Goal: Communication & Community: Answer question/provide support

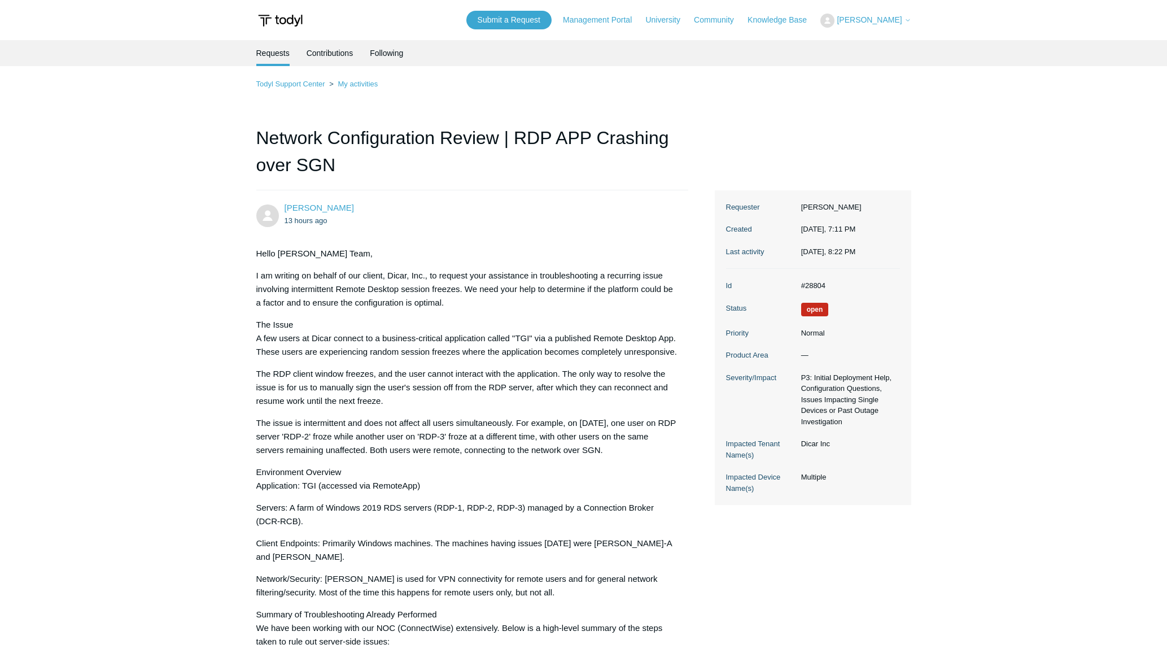
click at [882, 19] on span "[PERSON_NAME]" at bounding box center [869, 19] width 65 height 9
click at [880, 48] on link "My Support Requests" at bounding box center [876, 44] width 110 height 20
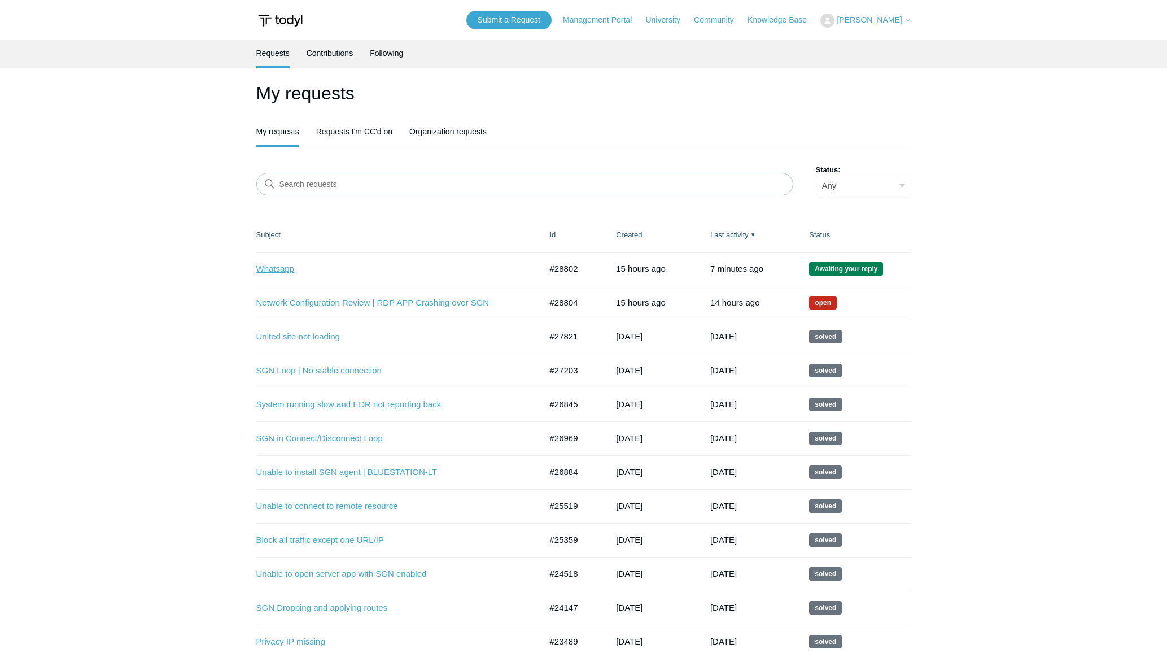
click at [278, 263] on link "Whatsapp" at bounding box center [390, 269] width 268 height 13
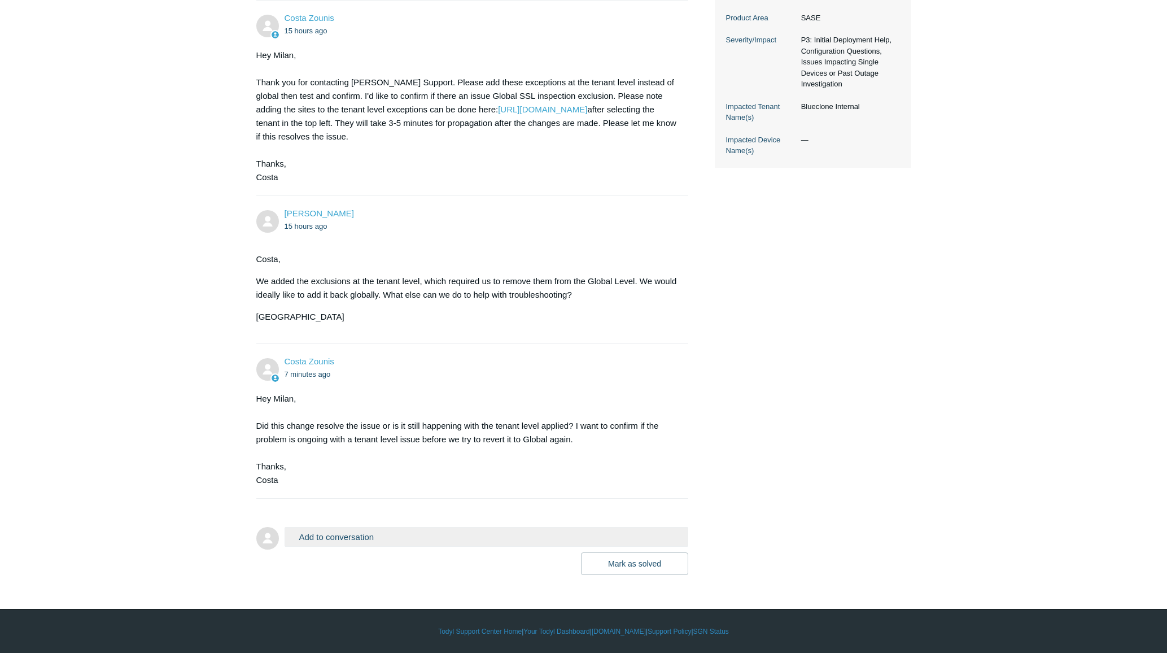
scroll to position [347, 0]
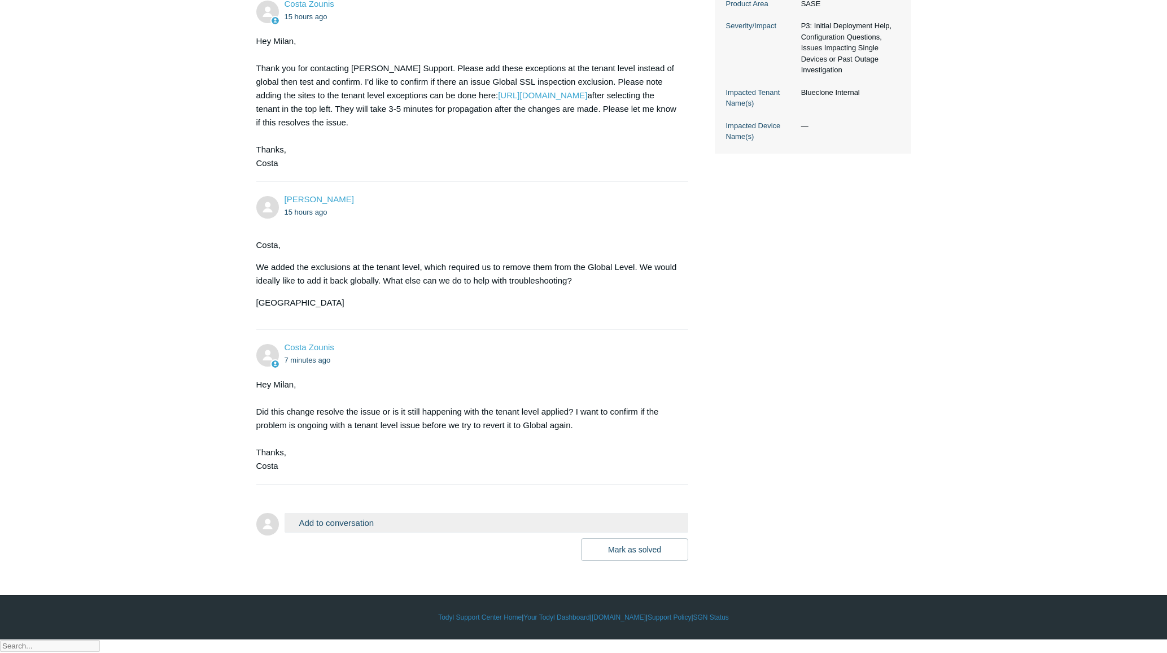
click at [352, 532] on button "Add to conversation" at bounding box center [487, 523] width 404 height 20
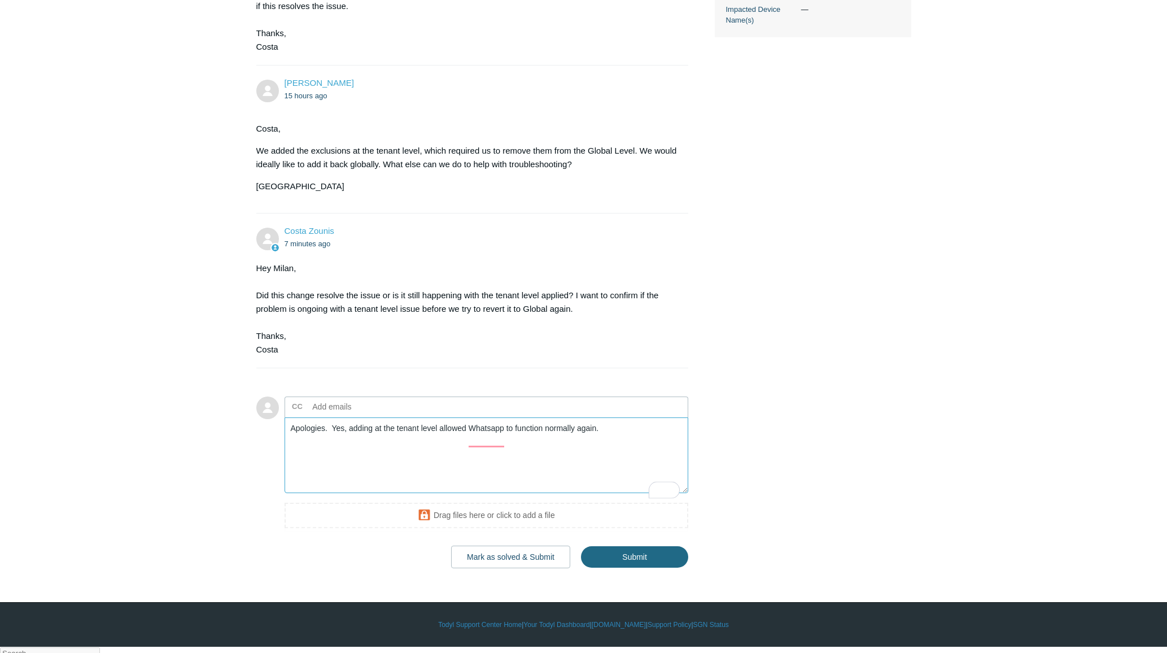
scroll to position [470, 0]
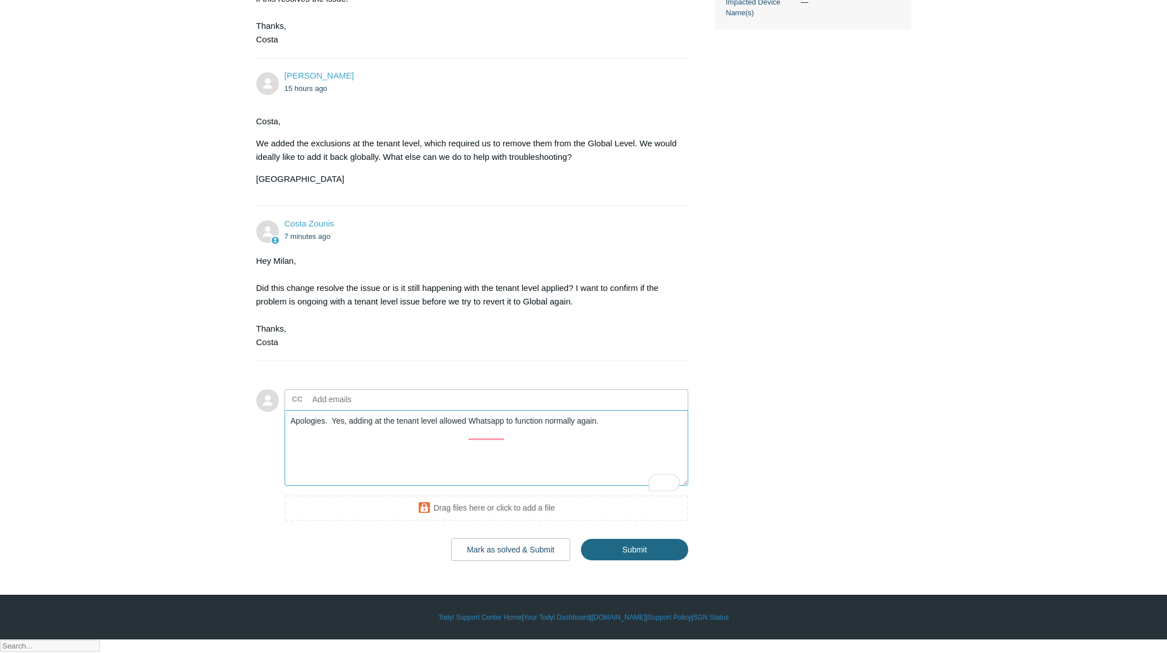
type textarea "Apologies. Yes, adding at the tenant level allowed Whatsapp to function normall…"
click at [628, 561] on input "Submit" at bounding box center [634, 550] width 107 height 23
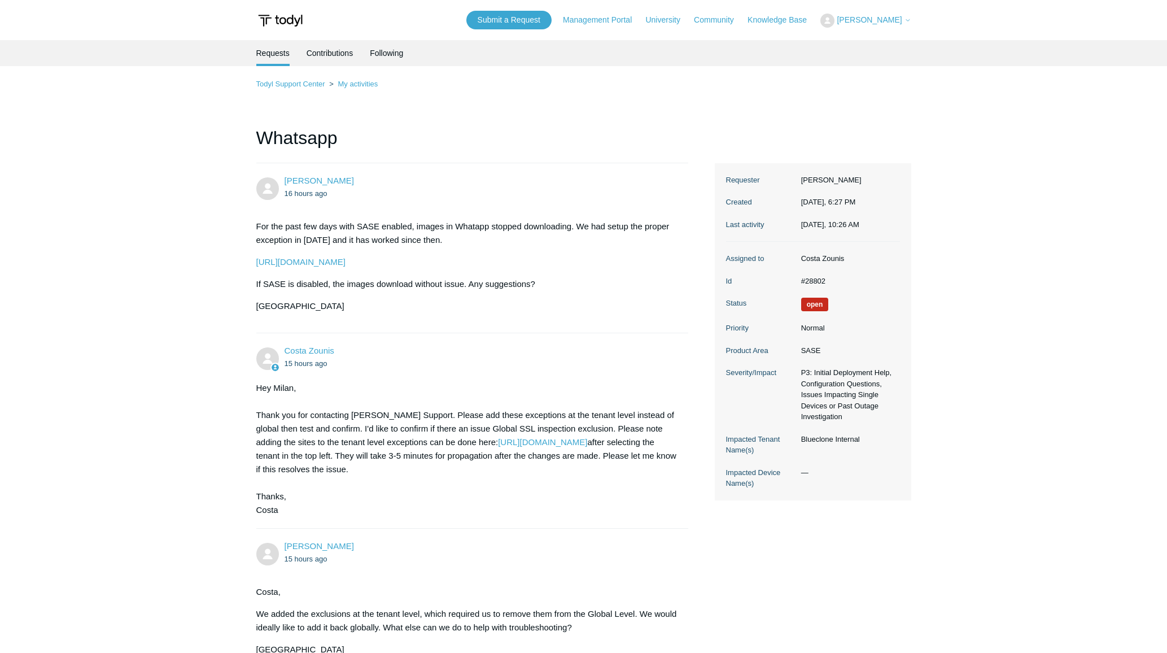
drag, startPoint x: 1040, startPoint y: 174, endPoint x: 1033, endPoint y: 173, distance: 7.4
click at [1040, 174] on main "Requests Contributions Following Todyl Support Center My activities Whatsapp Mi…" at bounding box center [583, 519] width 1167 height 958
click at [890, 18] on span "[PERSON_NAME]" at bounding box center [869, 19] width 65 height 9
click at [877, 45] on link "My Support Requests" at bounding box center [876, 44] width 110 height 20
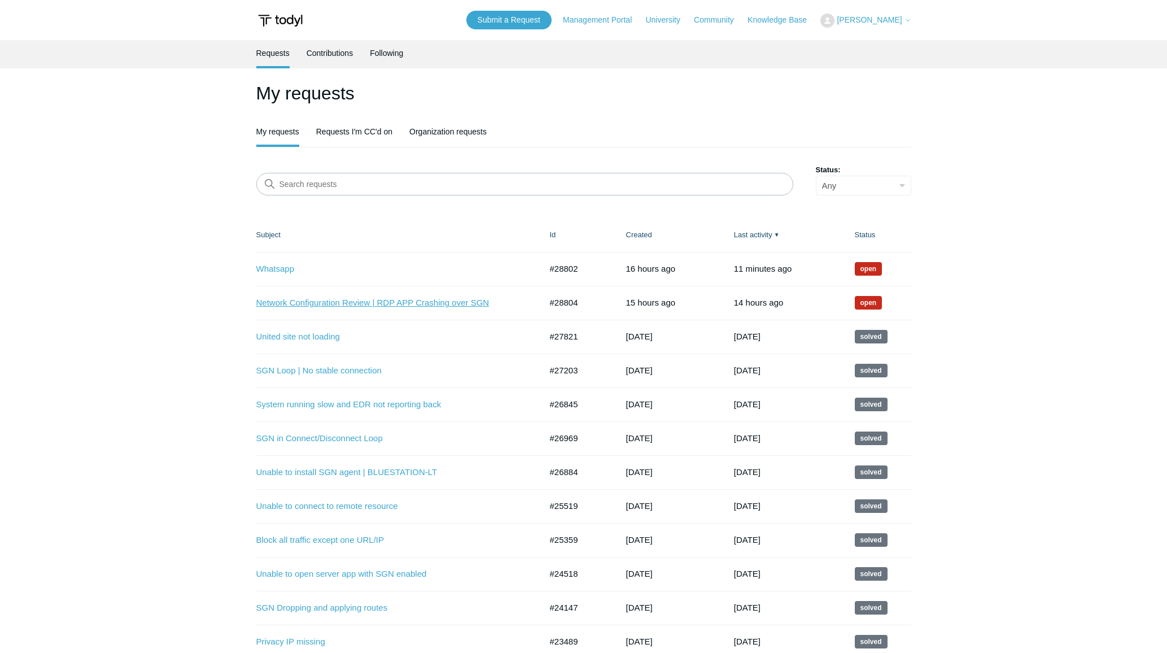
click at [276, 301] on link "Network Configuration Review | RDP APP Crashing over SGN" at bounding box center [390, 302] width 268 height 13
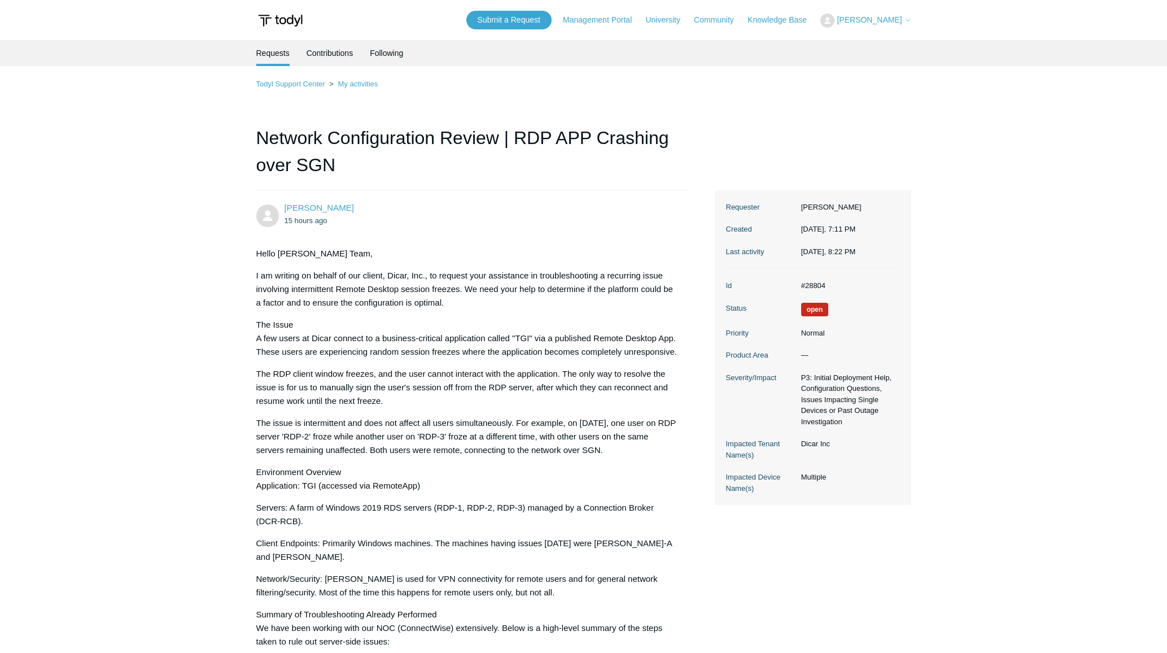
click at [643, 23] on link "Management Portal" at bounding box center [603, 20] width 80 height 12
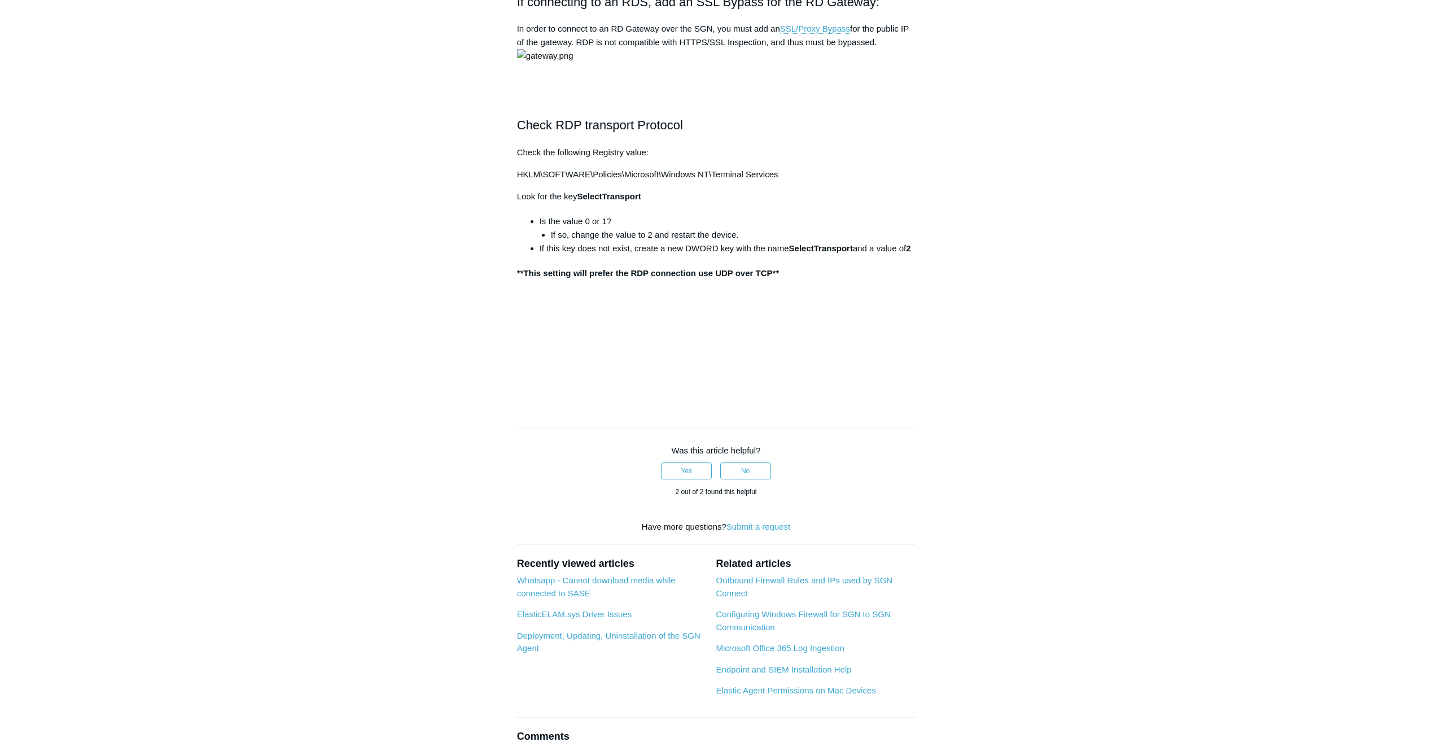
scroll to position [1035, 0]
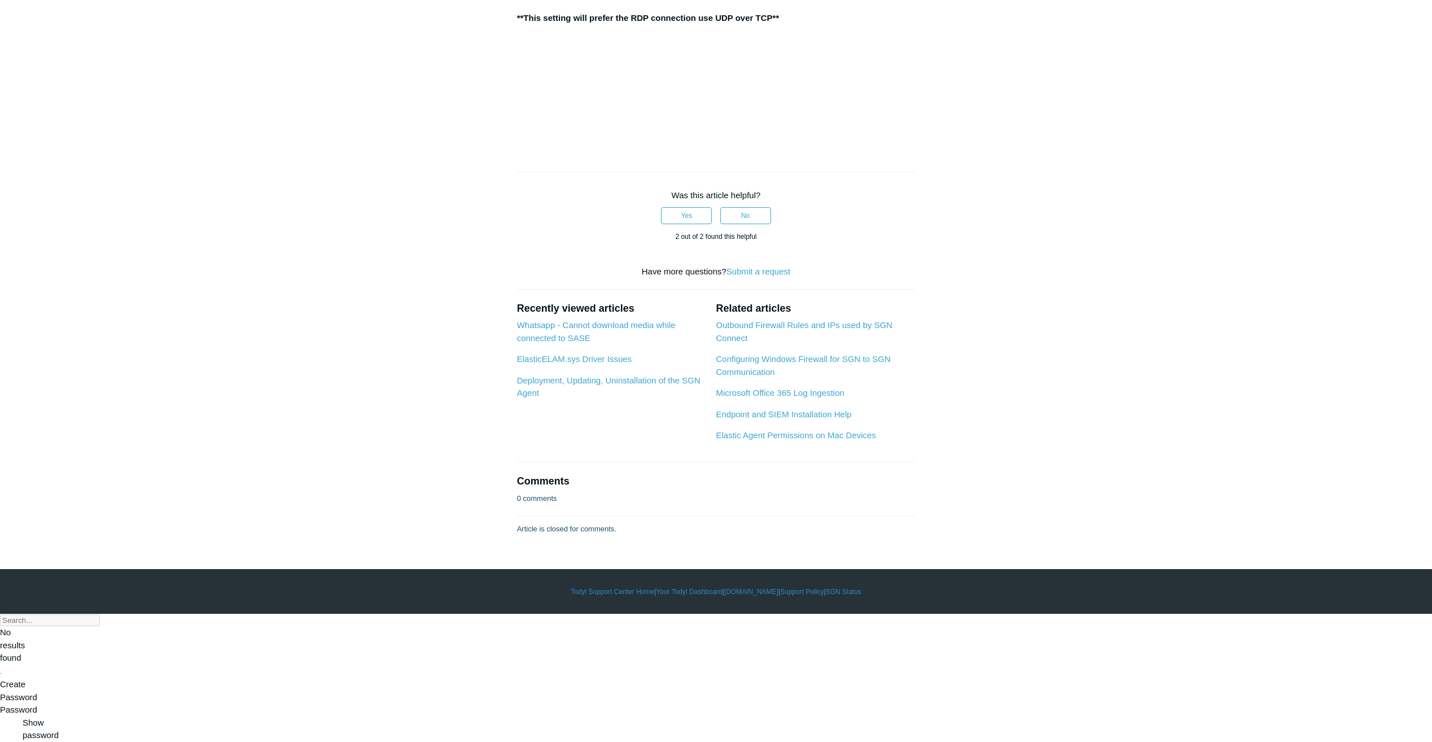
scroll to position [1223, 0]
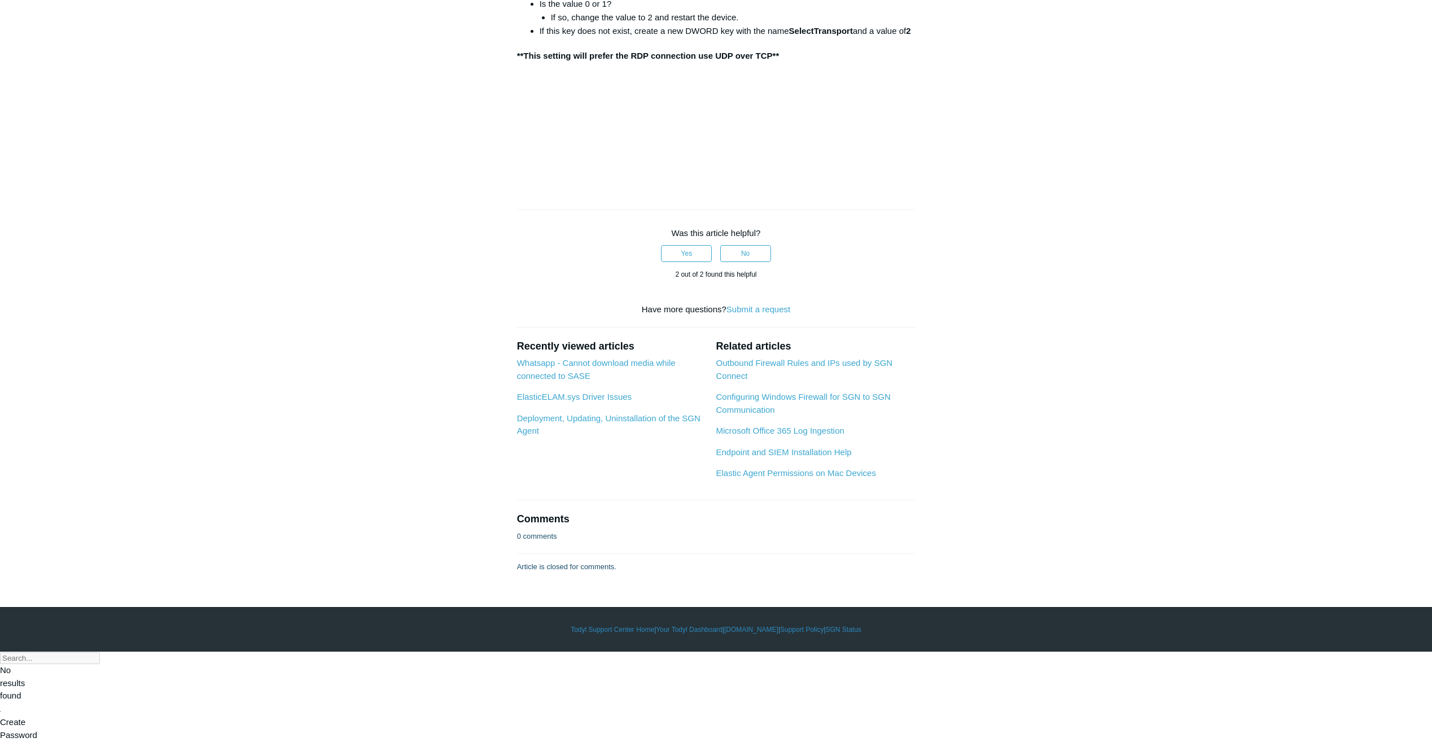
drag, startPoint x: 698, startPoint y: 216, endPoint x: 877, endPoint y: 217, distance: 179.5
copy h2 "SSL Bypass for the RD Gateway"
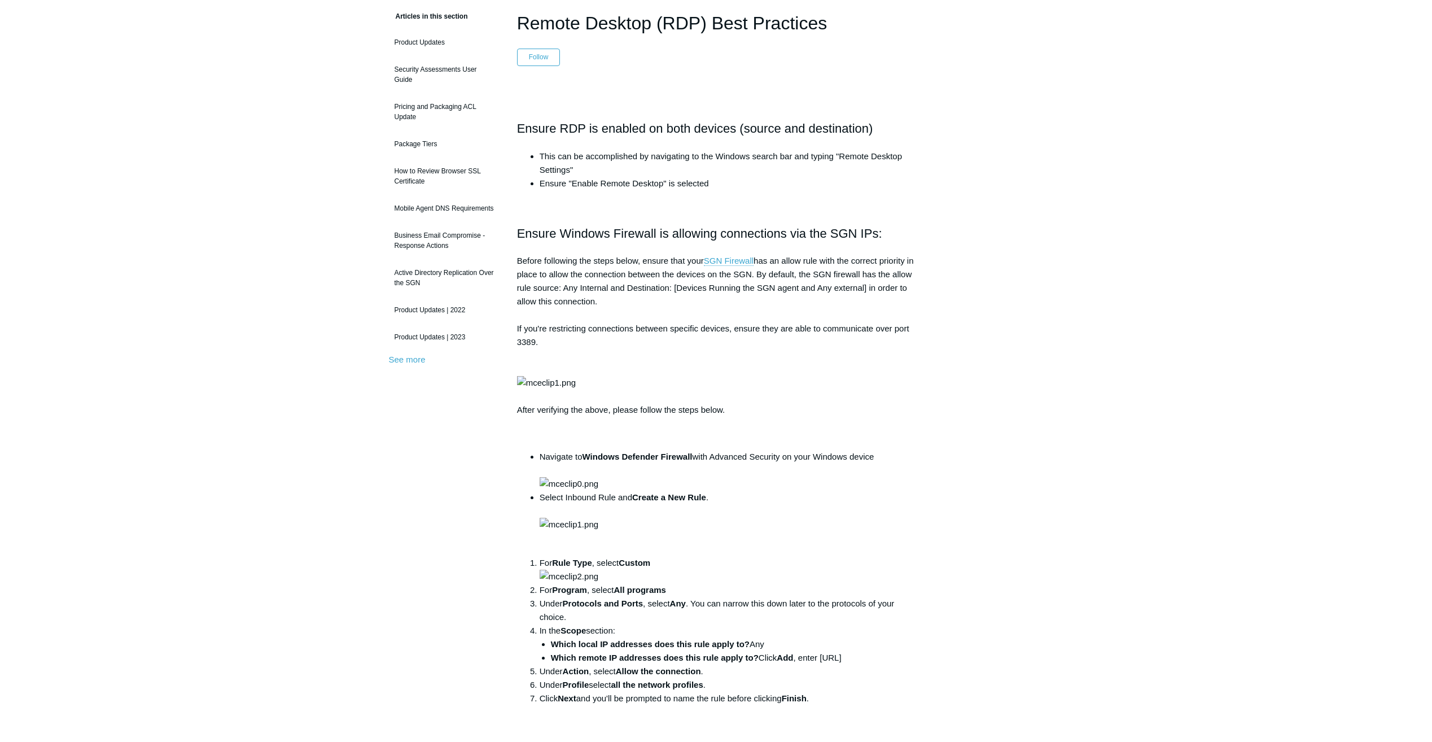
scroll to position [0, 0]
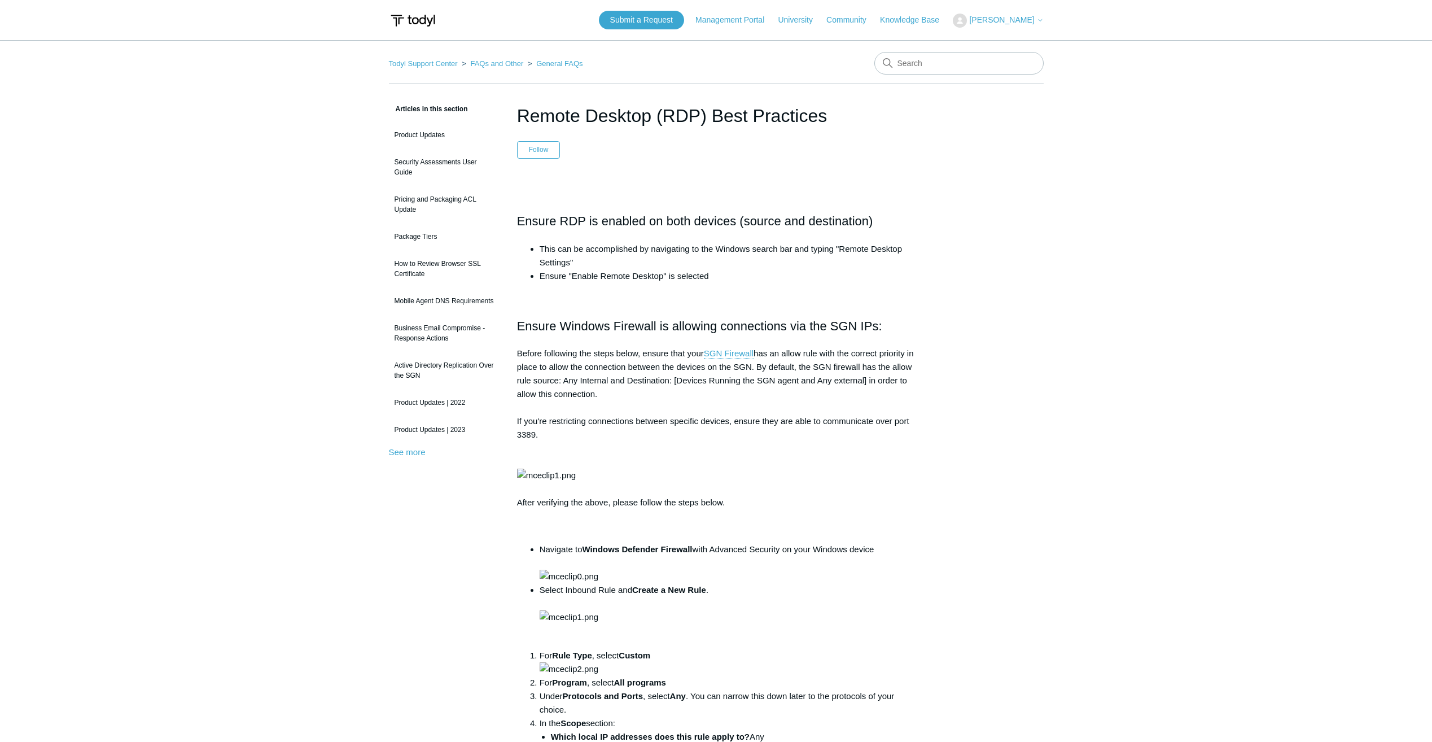
click at [1034, 16] on span "Milan Baria" at bounding box center [1001, 19] width 65 height 9
click at [1017, 45] on link "My Support Requests" at bounding box center [1009, 44] width 110 height 20
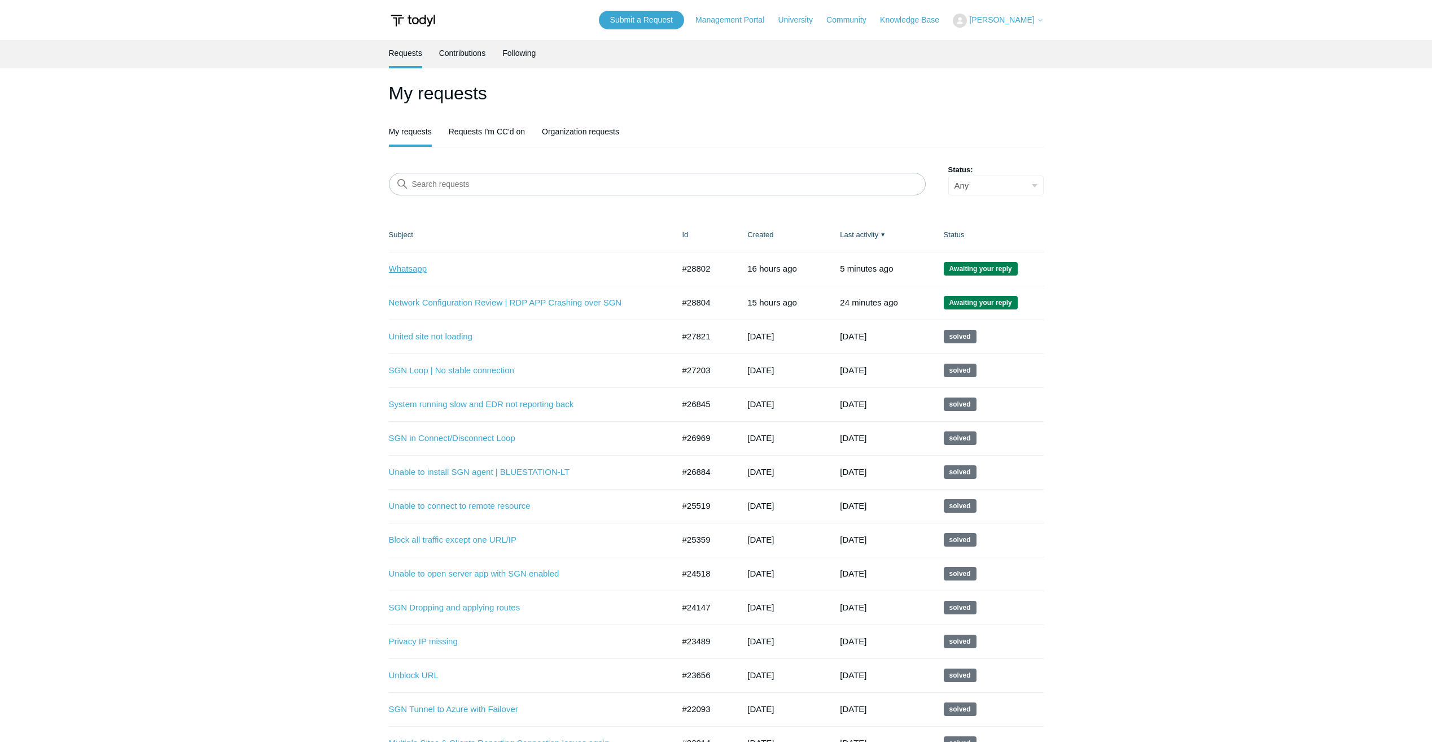
click at [413, 266] on link "Whatsapp" at bounding box center [523, 269] width 268 height 13
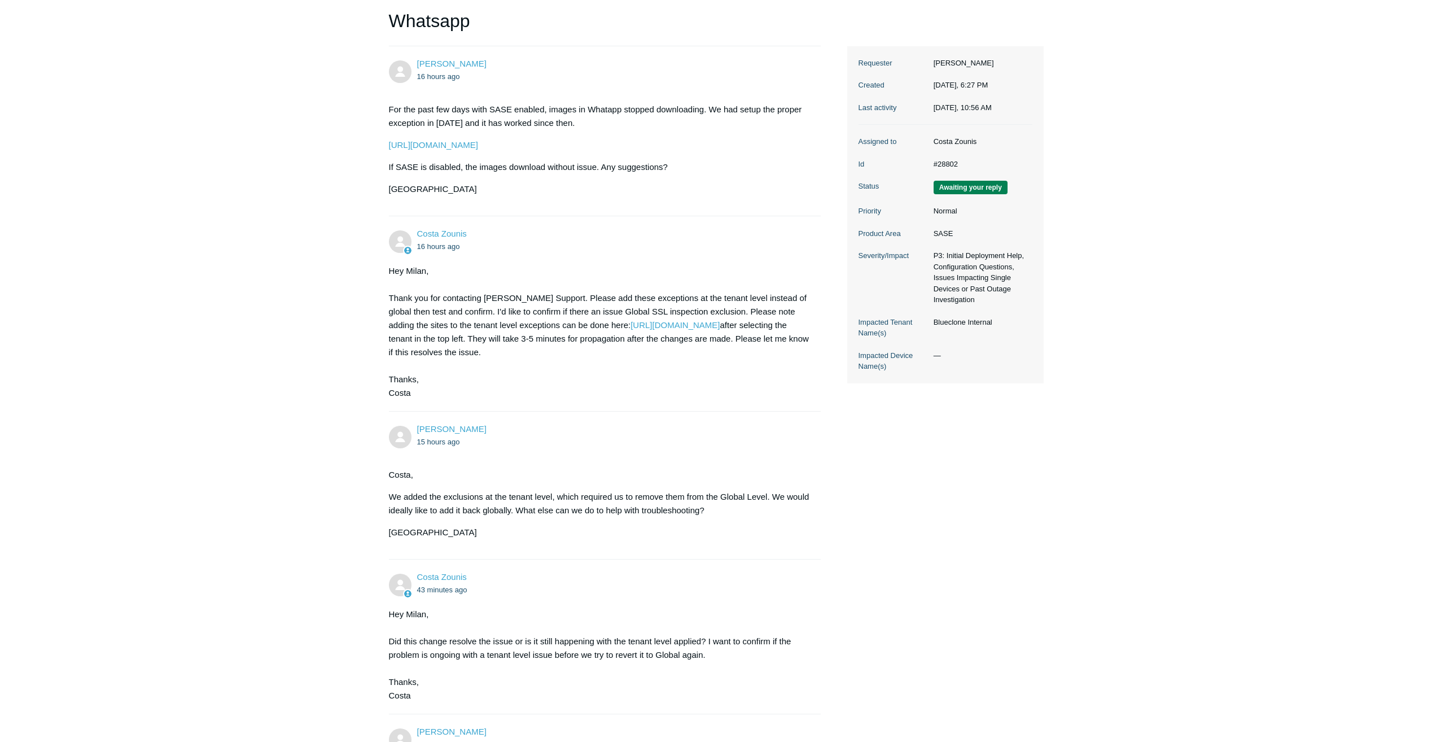
scroll to position [282, 0]
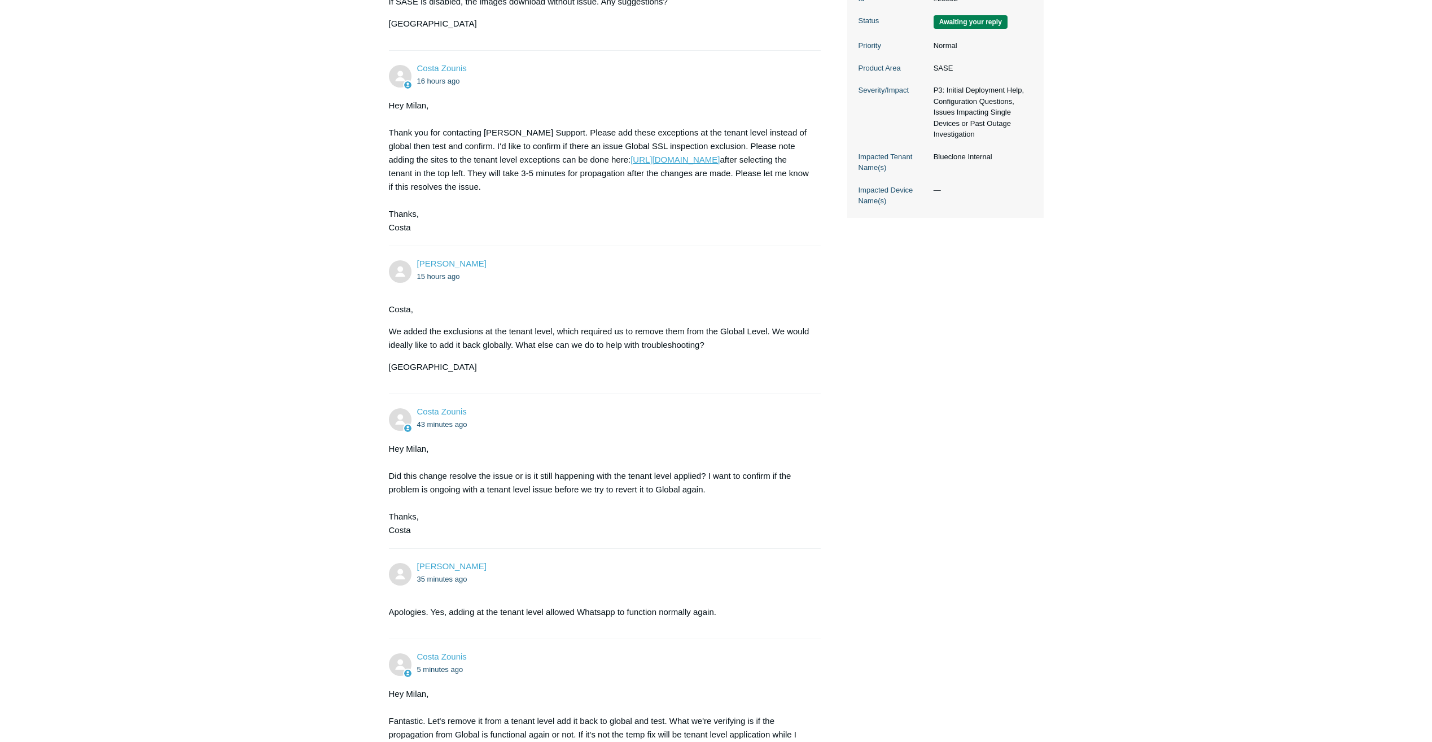
click at [679, 164] on link "https://portal.todyl.com/configuration/sslbypass" at bounding box center [675, 160] width 89 height 10
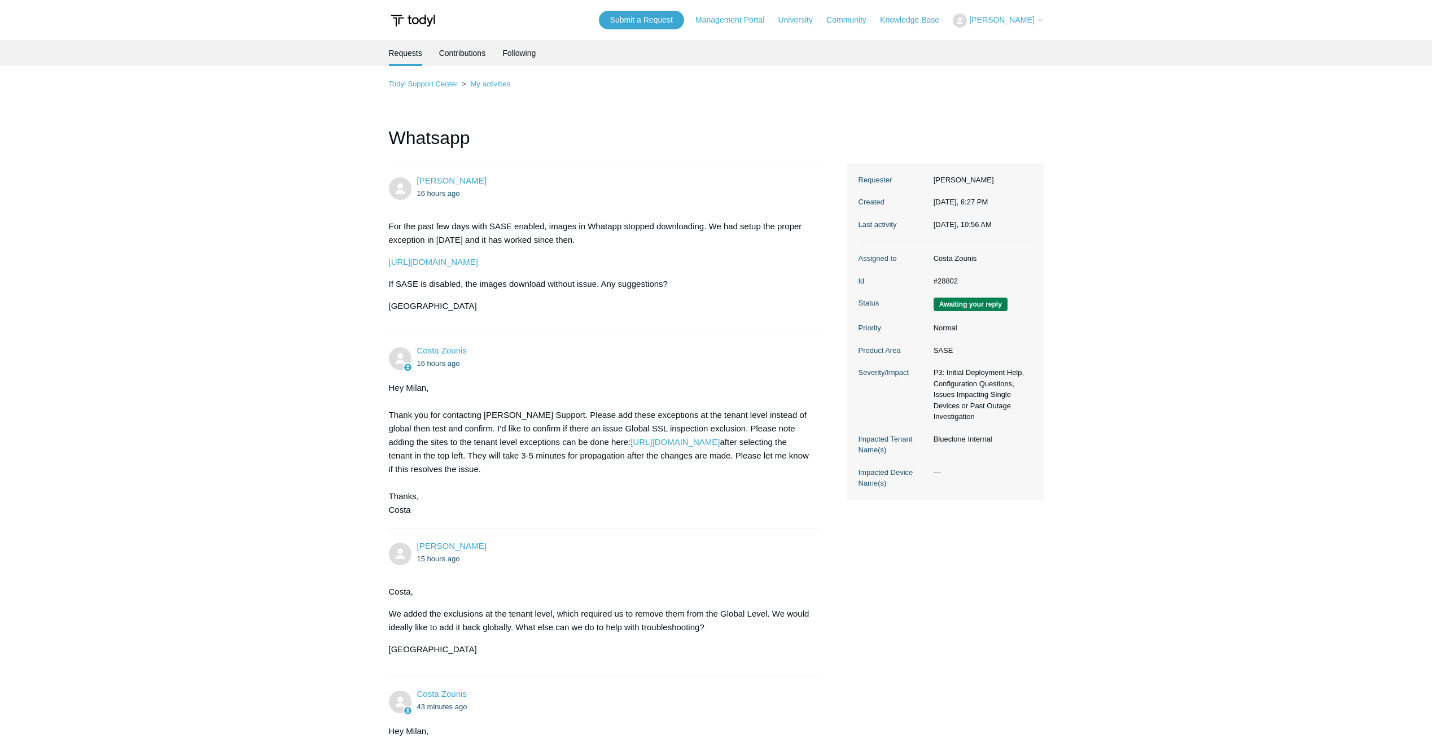
click at [1008, 21] on span "Milan Baria" at bounding box center [1001, 19] width 65 height 9
click at [1000, 40] on link "My Support Requests" at bounding box center [1009, 44] width 110 height 20
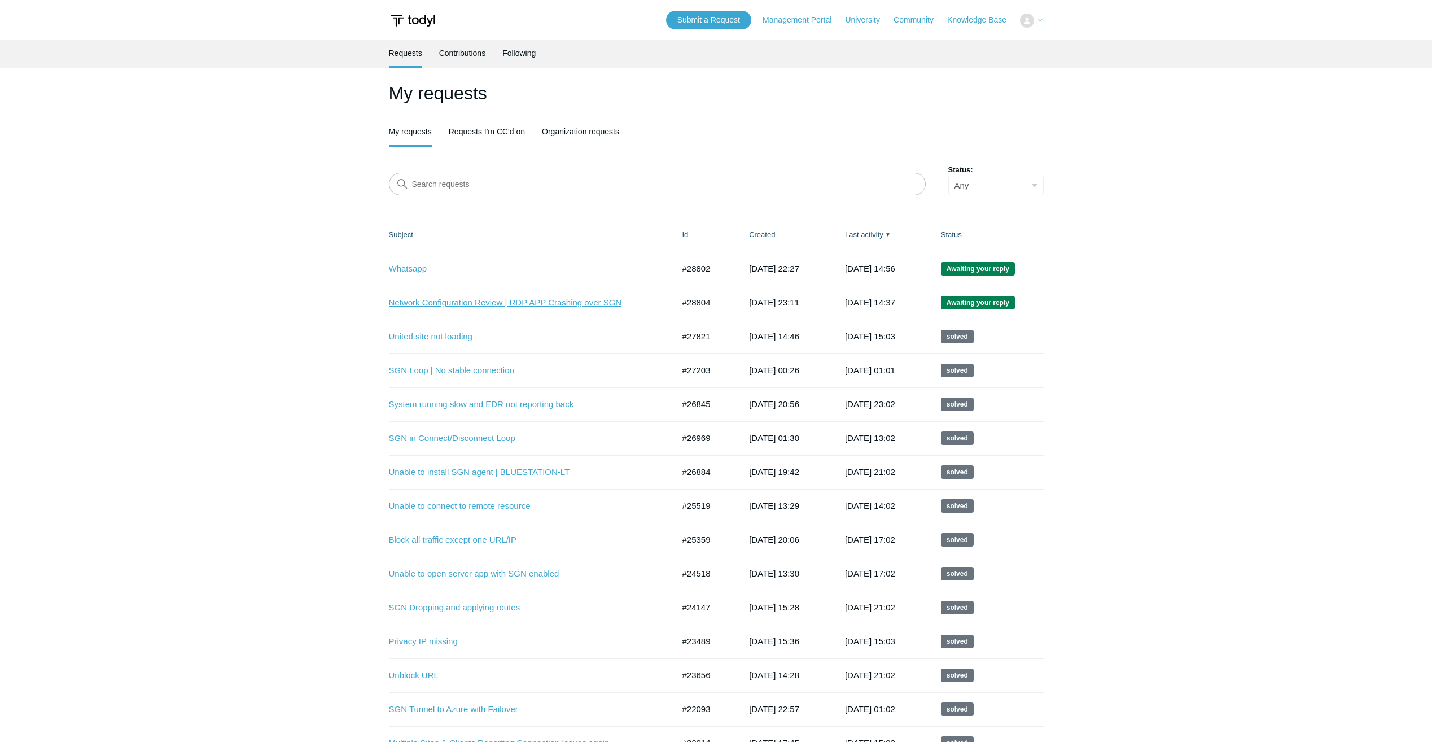
click at [424, 301] on link "Network Configuration Review | RDP APP Crashing over SGN" at bounding box center [523, 302] width 268 height 13
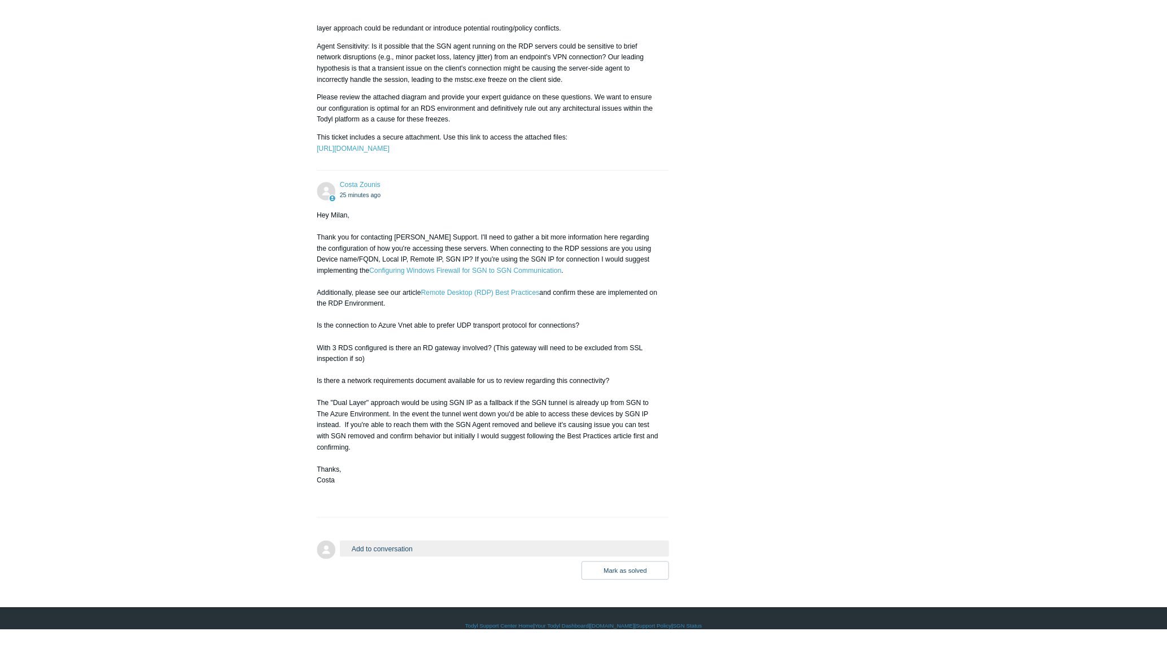
scroll to position [1451, 0]
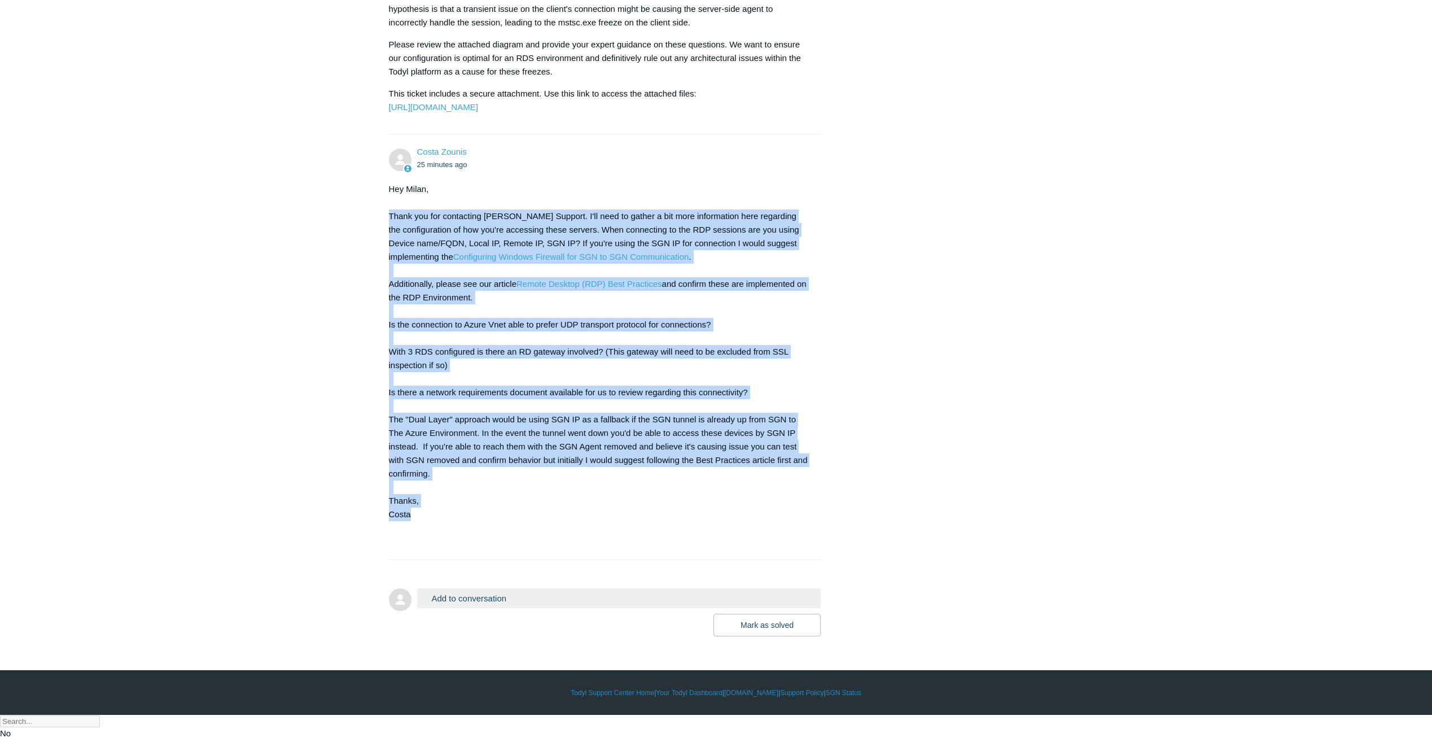
drag, startPoint x: 415, startPoint y: 536, endPoint x: 381, endPoint y: 246, distance: 292.7
drag, startPoint x: 381, startPoint y: 246, endPoint x: 436, endPoint y: 260, distance: 56.6
copy div "Thank you for contacting Todyl Support. I'll need to gather a bit more informat…"
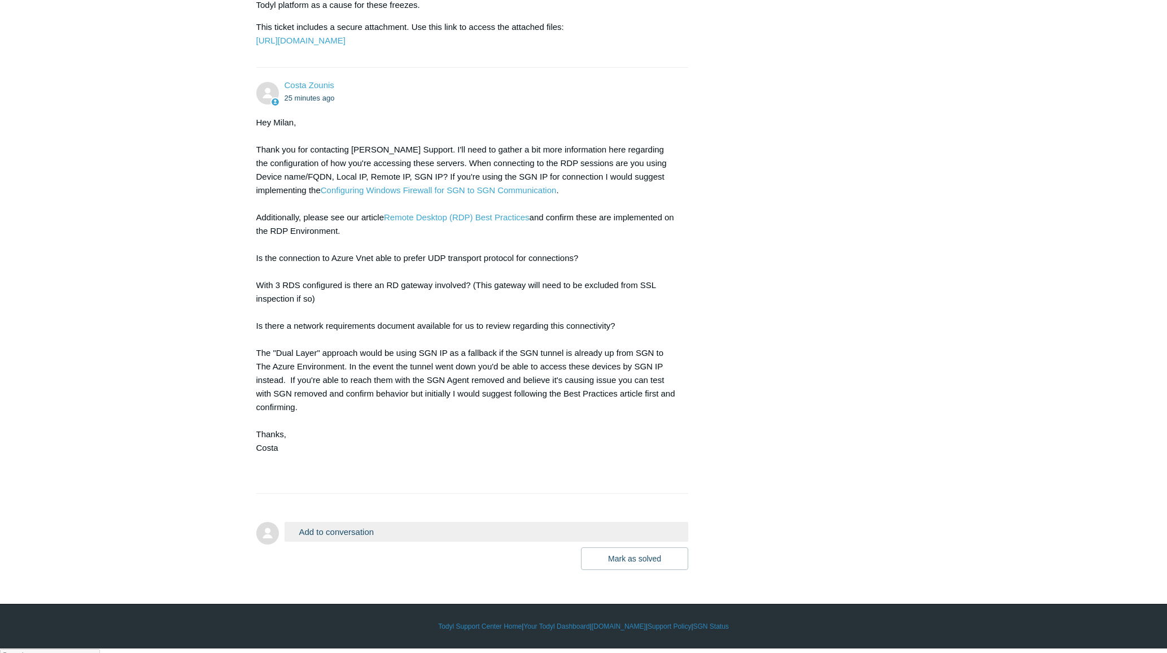
scroll to position [1540, 0]
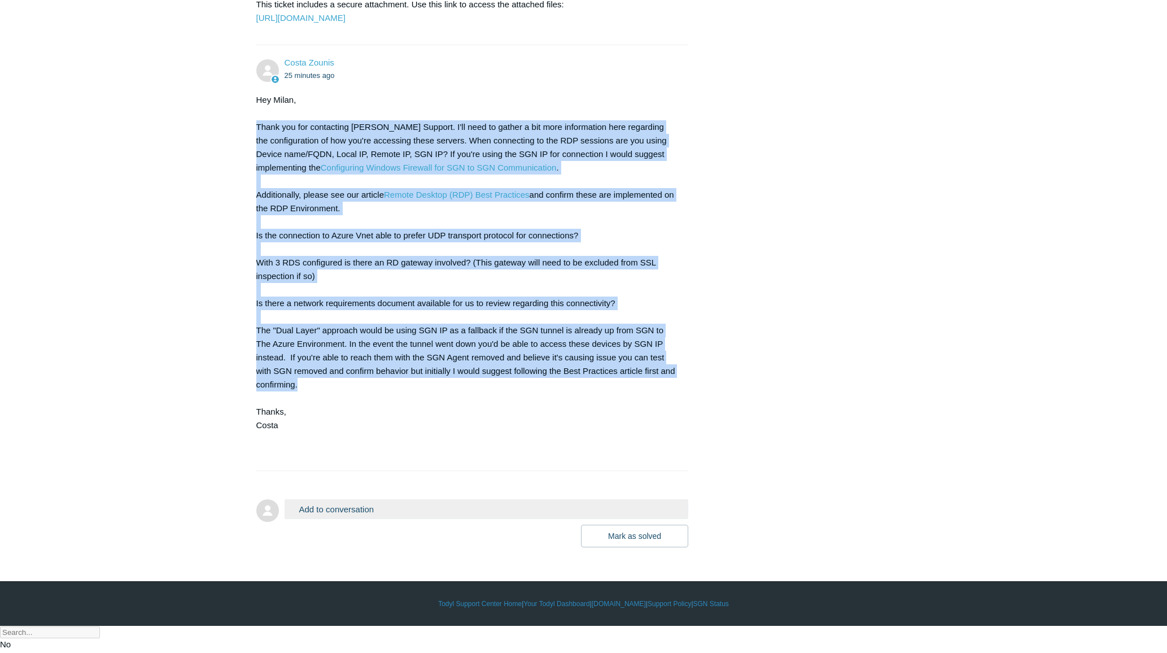
drag, startPoint x: 298, startPoint y: 413, endPoint x: 221, endPoint y: 159, distance: 266.0
drag, startPoint x: 221, startPoint y: 159, endPoint x: 364, endPoint y: 173, distance: 143.5
copy div "Thank you for contacting Todyl Support. I'll need to gather a bit more informat…"
click at [339, 519] on button "Add to conversation" at bounding box center [487, 509] width 404 height 20
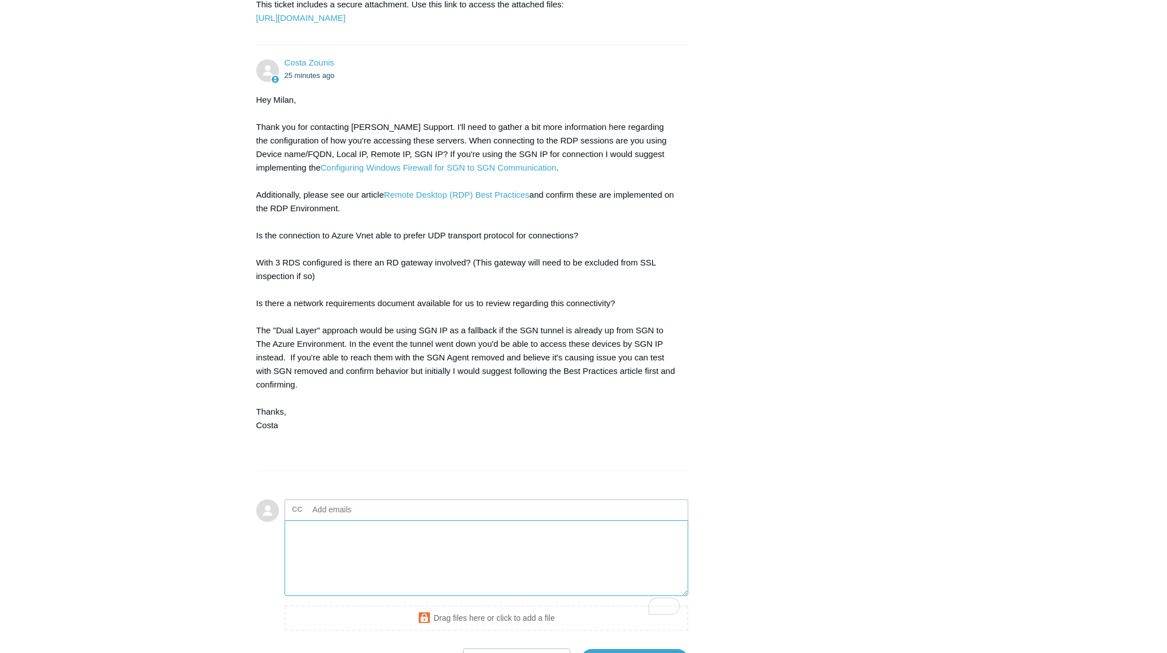
type textarea "o"
paste textarea "Connection Method: Users are connecting to the Remote Desktop farm using the FQ…"
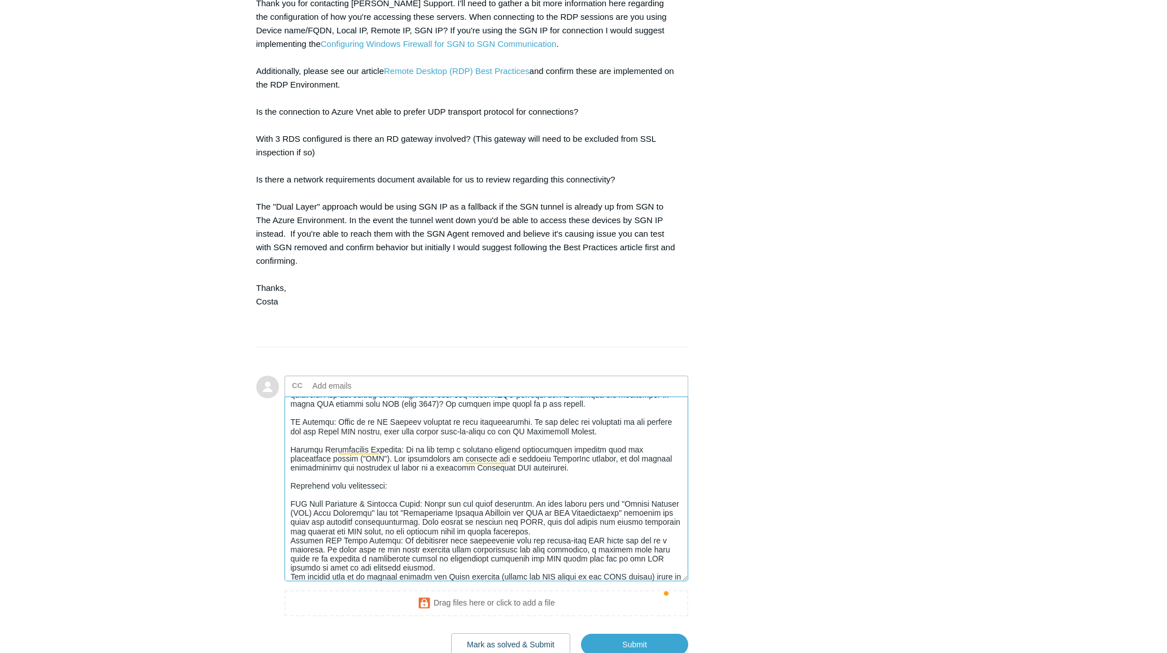
scroll to position [0, 0]
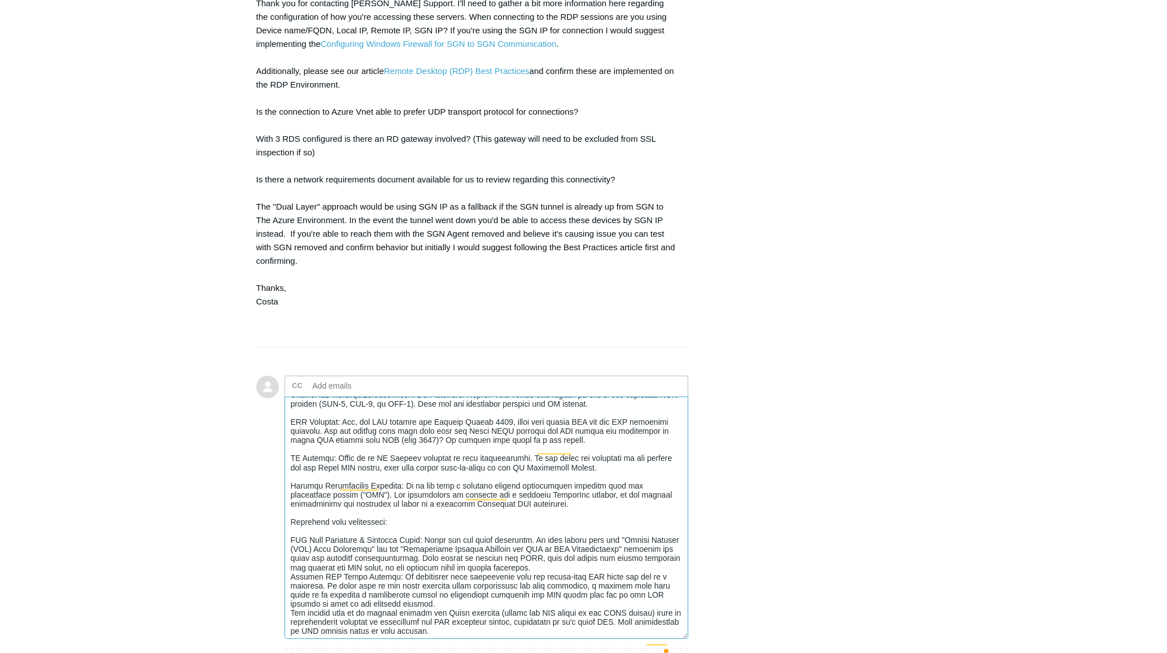
drag, startPoint x: 683, startPoint y: 497, endPoint x: 706, endPoint y: 661, distance: 165.4
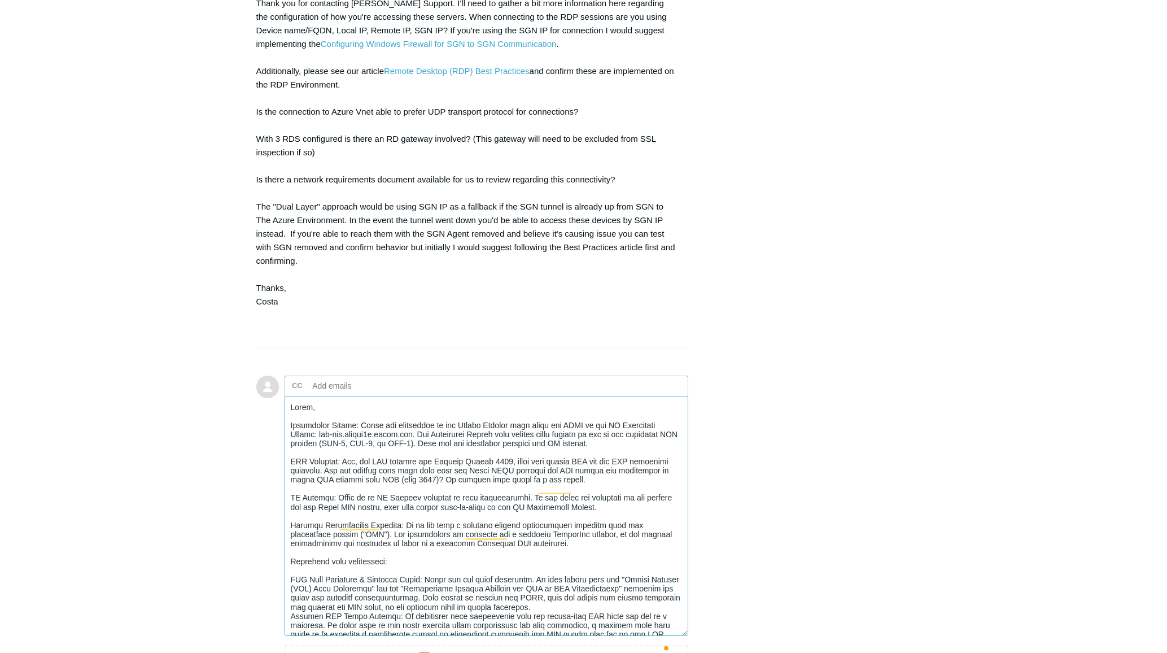
drag, startPoint x: 360, startPoint y: 452, endPoint x: 237, endPoint y: 455, distance: 122.6
click at [412, 466] on textarea "To enrich screen reader interactions, please activate Accessibility in Grammarl…" at bounding box center [487, 515] width 404 height 239
drag, startPoint x: 362, startPoint y: 453, endPoint x: 385, endPoint y: 451, distance: 23.3
click at [362, 453] on textarea "To enrich screen reader interactions, please activate Accessibility in Grammarl…" at bounding box center [487, 515] width 404 height 239
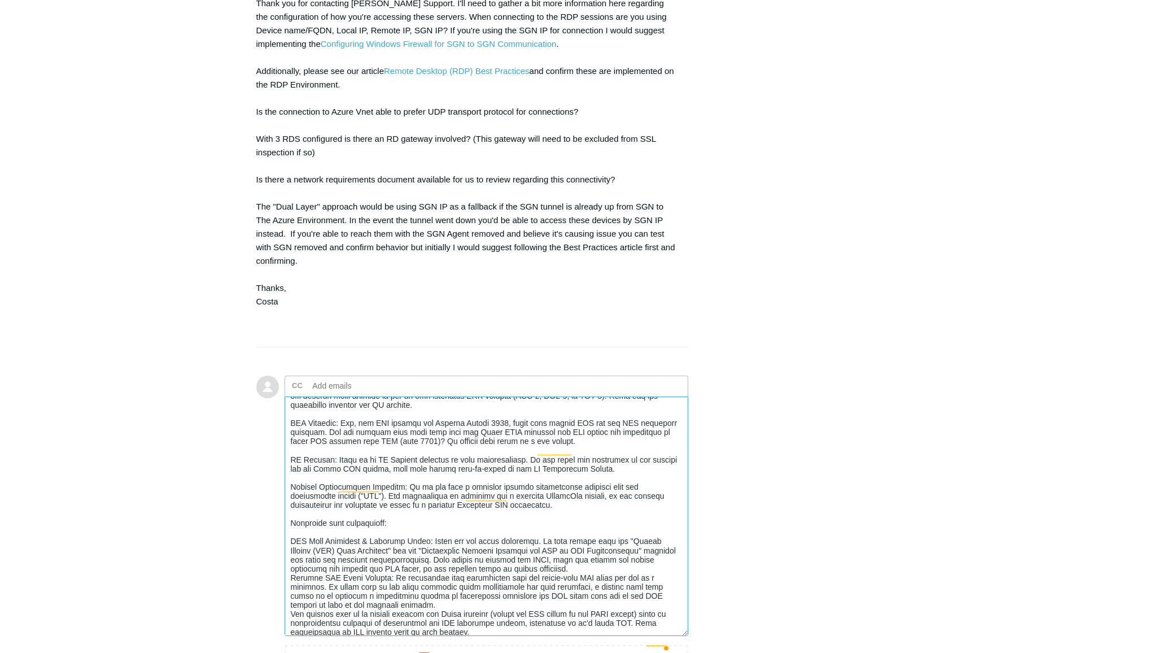
click at [344, 447] on textarea "To enrich screen reader interactions, please activate Accessibility in Grammarl…" at bounding box center [487, 515] width 404 height 239
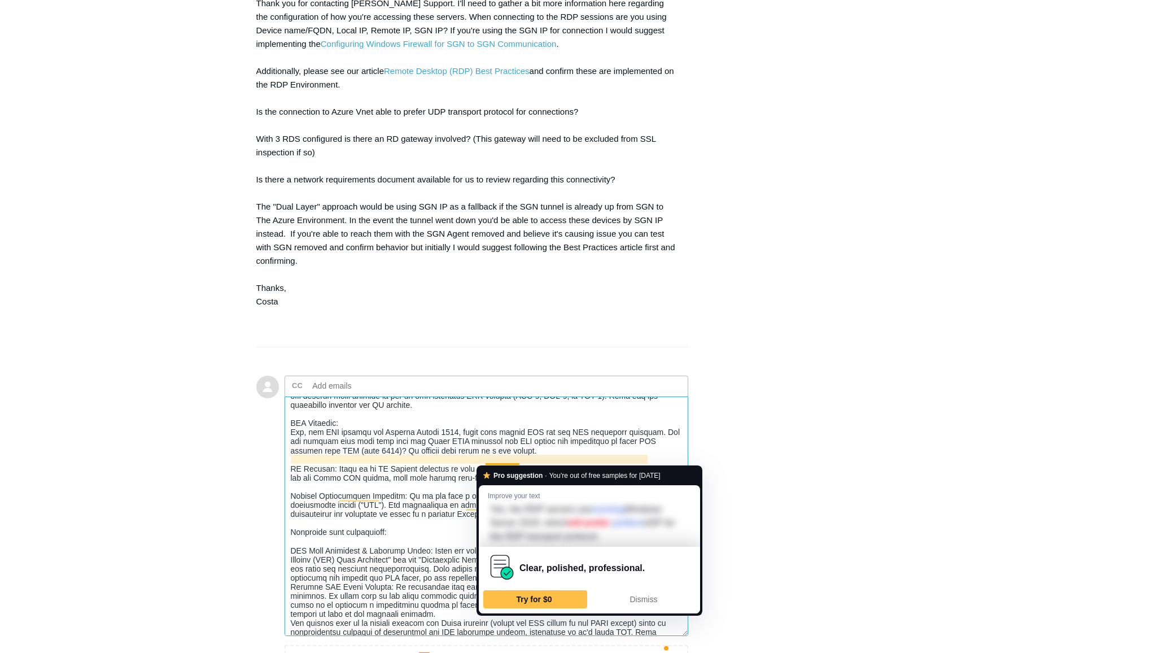
click at [528, 451] on textarea "To enrich screen reader interactions, please activate Accessibility in Grammarl…" at bounding box center [487, 515] width 404 height 239
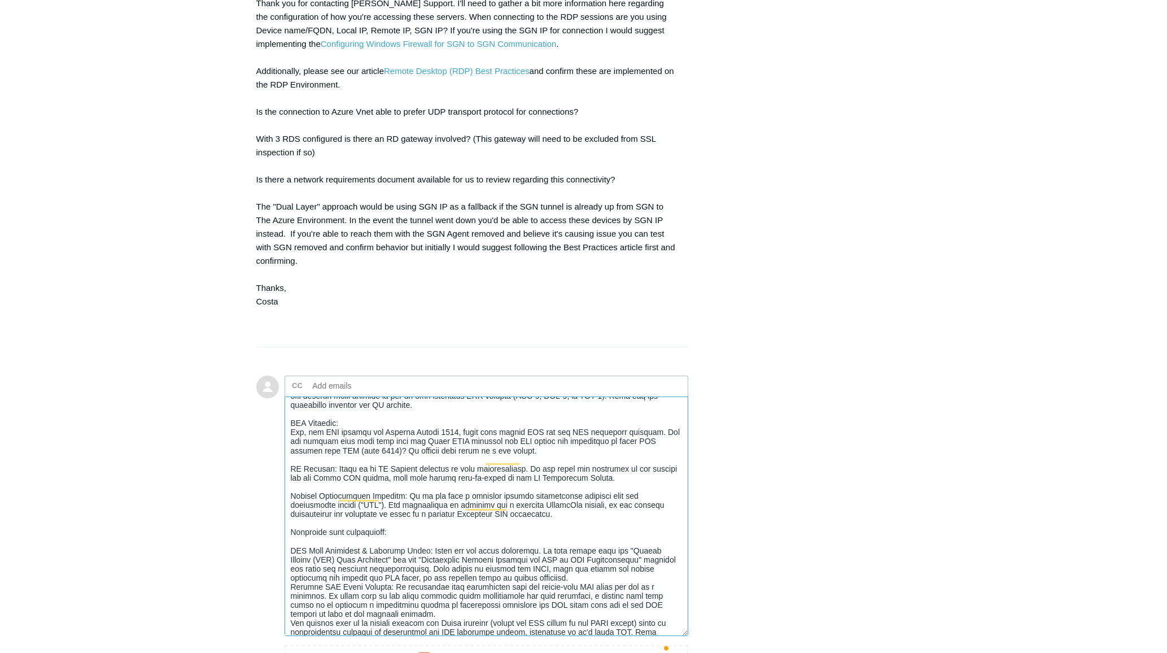
click at [515, 478] on textarea "To enrich screen reader interactions, please activate Accessibility in Grammarl…" at bounding box center [487, 515] width 404 height 239
click at [327, 477] on textarea "To enrich screen reader interactions, please activate Accessibility in Grammarl…" at bounding box center [487, 515] width 404 height 239
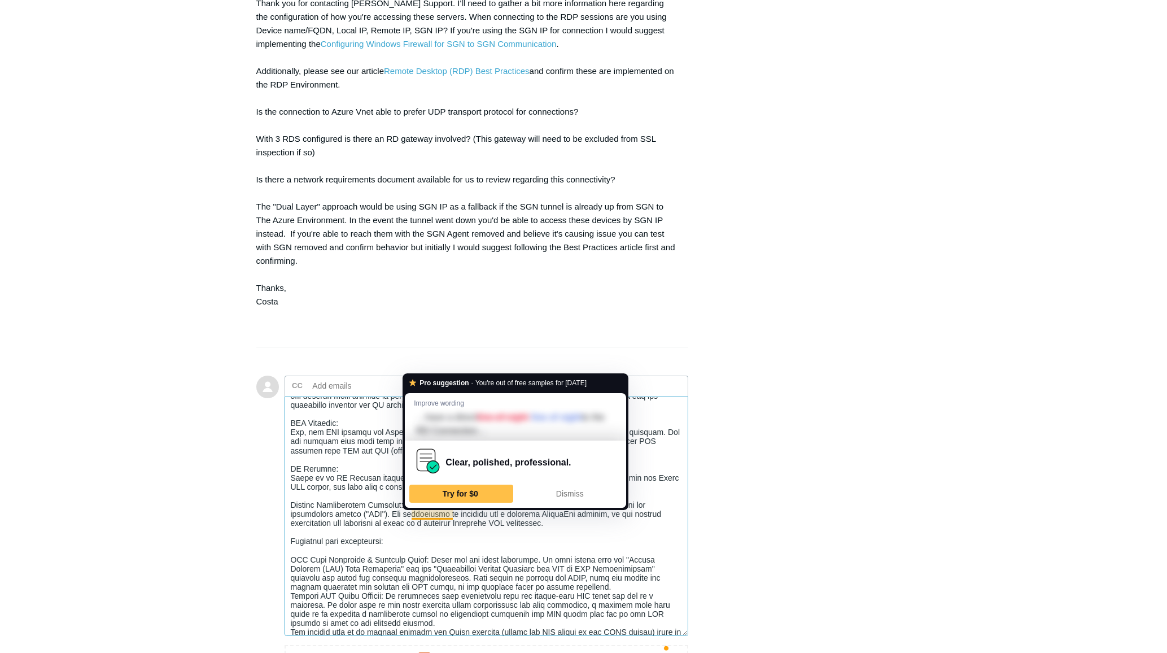
click at [469, 519] on textarea "To enrich screen reader interactions, please activate Accessibility in Grammarl…" at bounding box center [487, 515] width 404 height 239
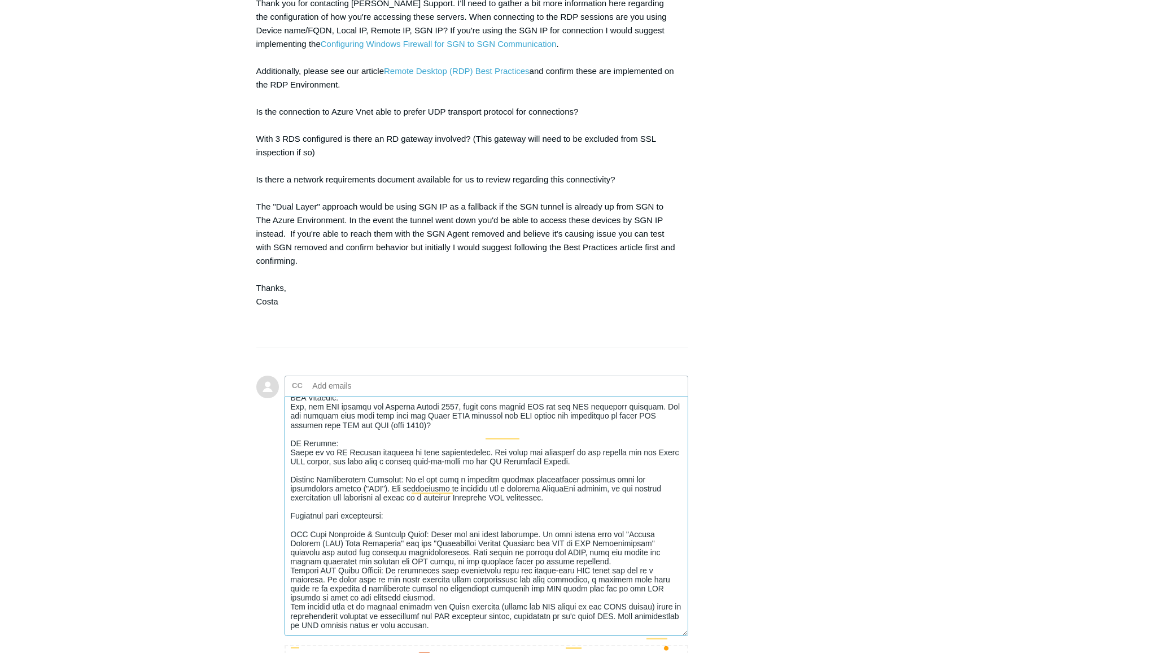
click at [567, 485] on textarea "To enrich screen reader interactions, please activate Accessibility in Grammarl…" at bounding box center [487, 515] width 404 height 239
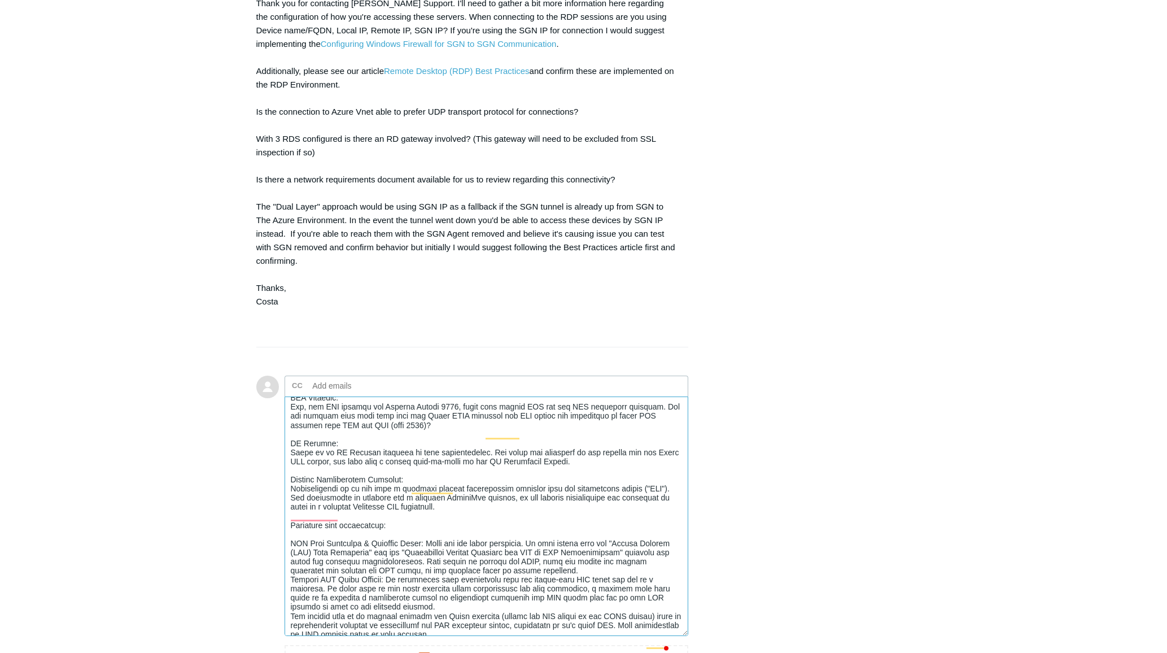
scroll to position [91, 0]
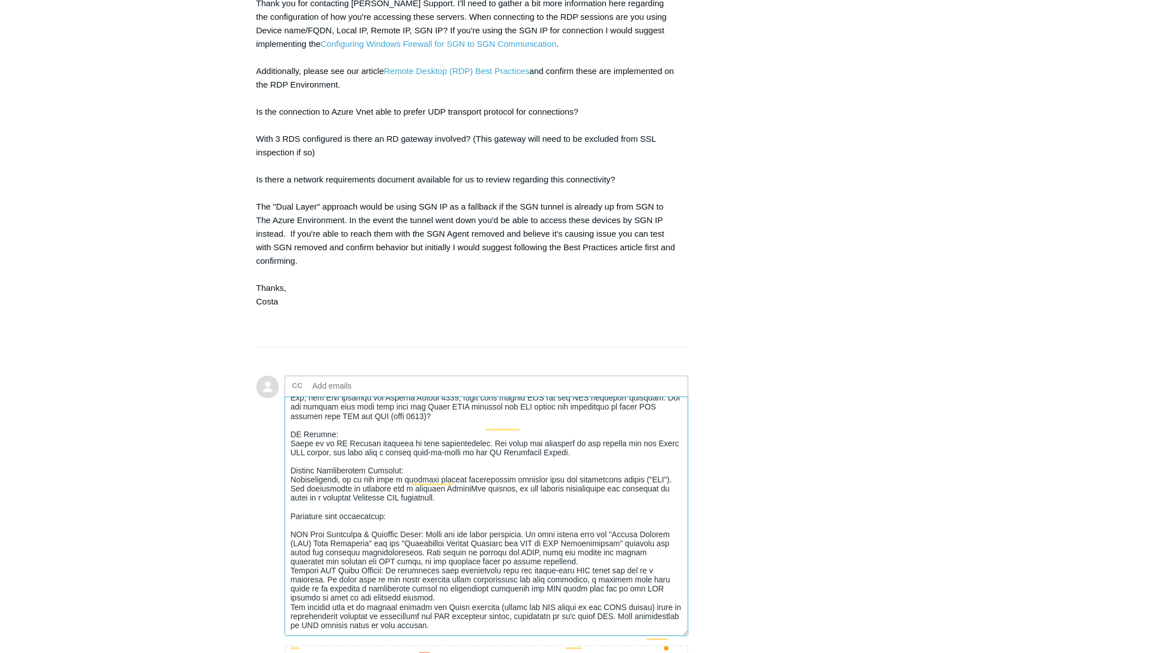
click at [487, 524] on textarea "To enrich screen reader interactions, please activate Accessibility in Grammarl…" at bounding box center [487, 515] width 404 height 239
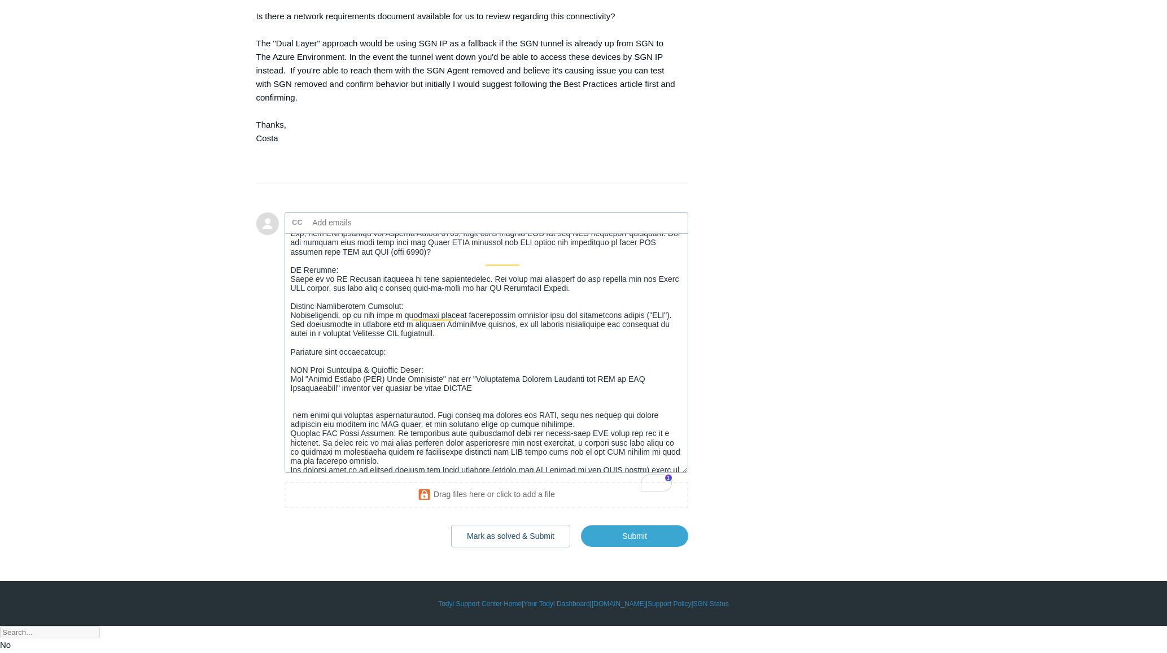
scroll to position [118, 0]
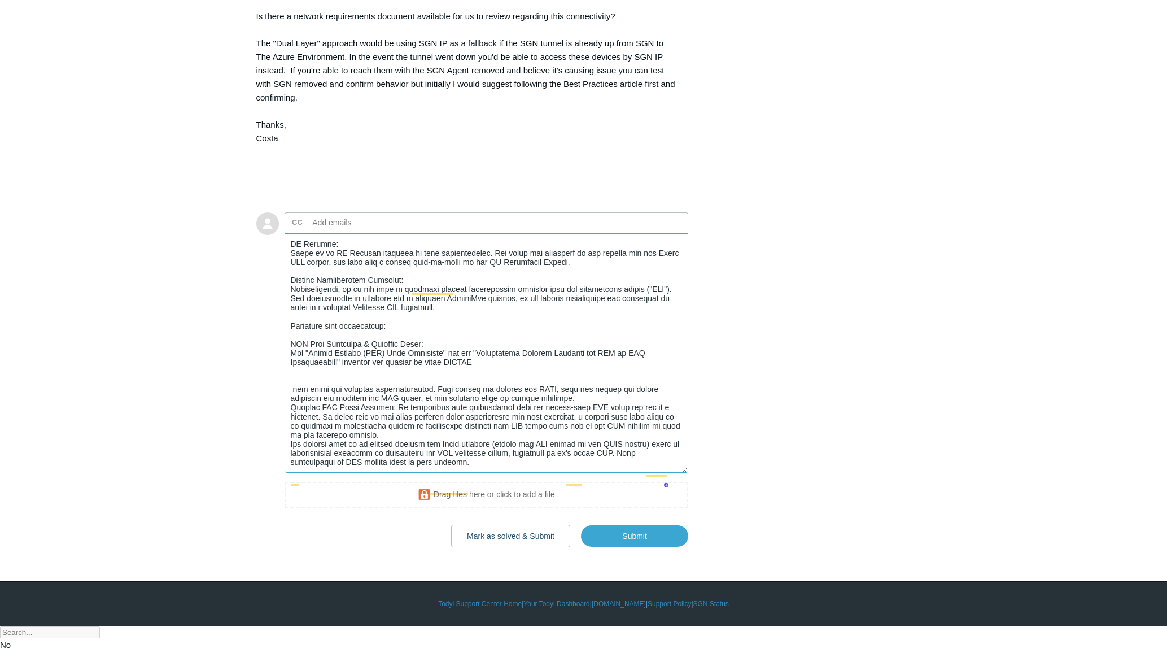
click at [493, 389] on textarea "To enrich screen reader interactions, please activate Accessibility in Grammarl…" at bounding box center [487, 352] width 404 height 239
click at [387, 402] on textarea "To enrich screen reader interactions, please activate Accessibility in Grammarl…" at bounding box center [487, 352] width 404 height 239
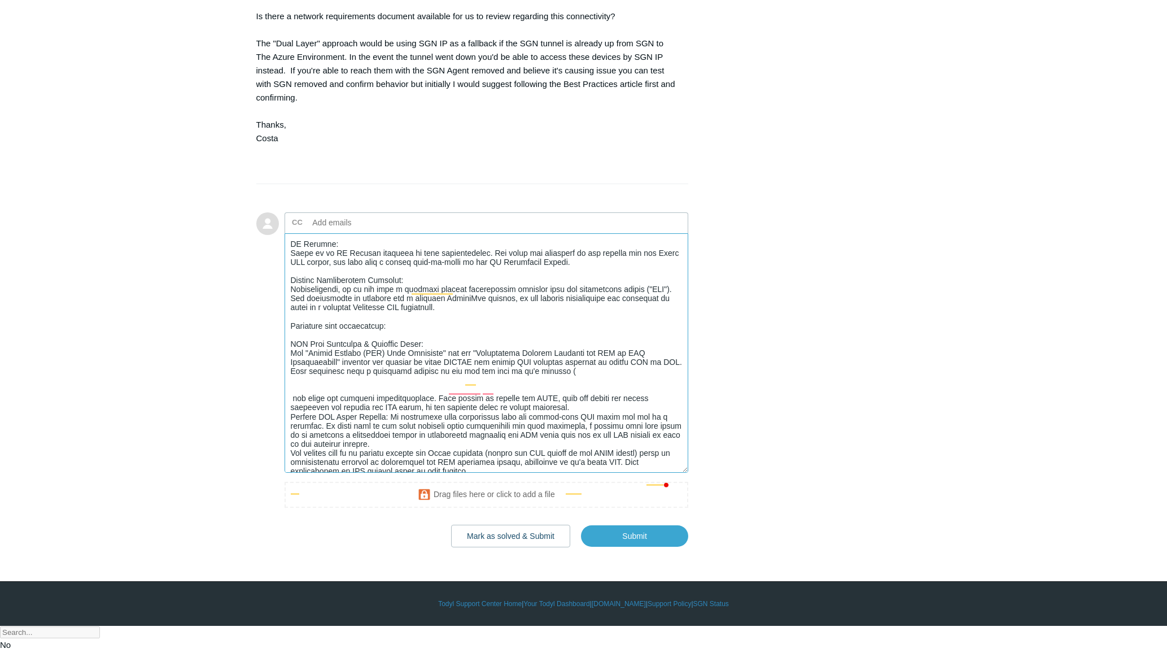
paste textarea "[URL][DOMAIN_NAME]"
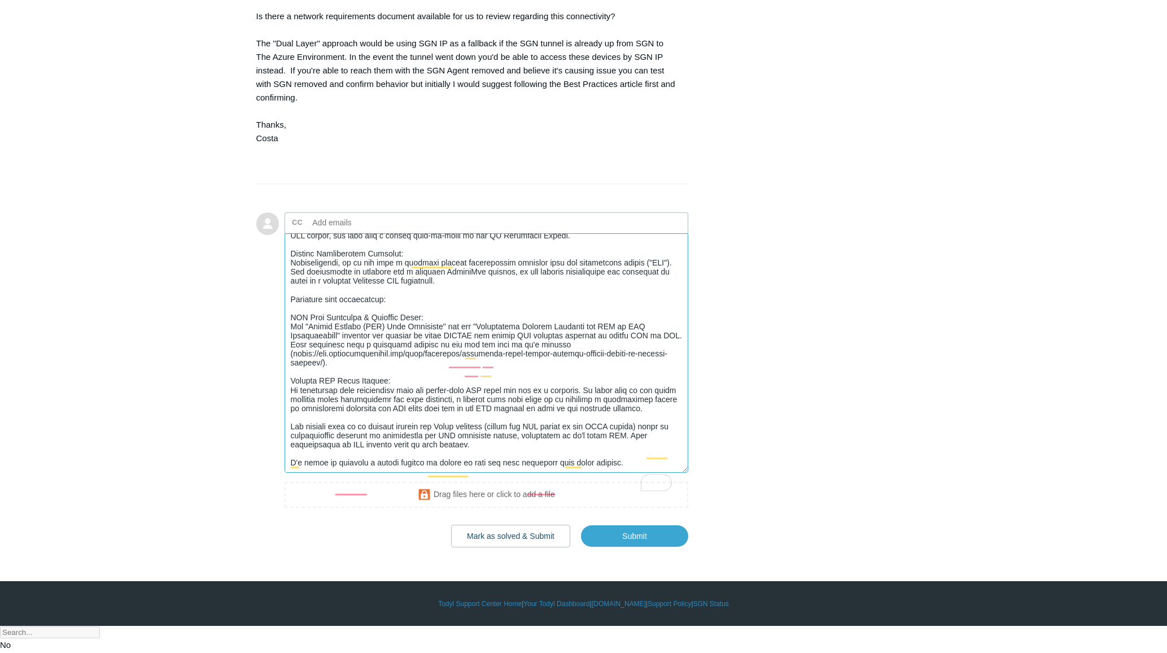
scroll to position [145, 0]
click at [624, 473] on textarea "To enrich screen reader interactions, please activate Accessibility in Grammarl…" at bounding box center [487, 352] width 404 height 239
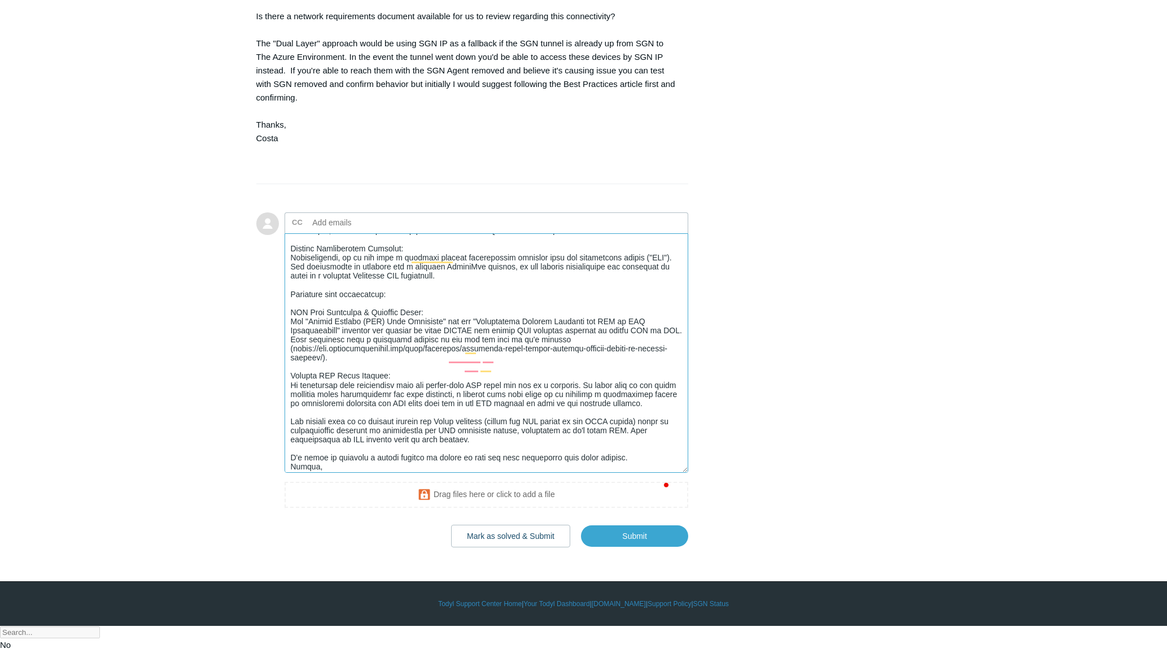
scroll to position [159, 0]
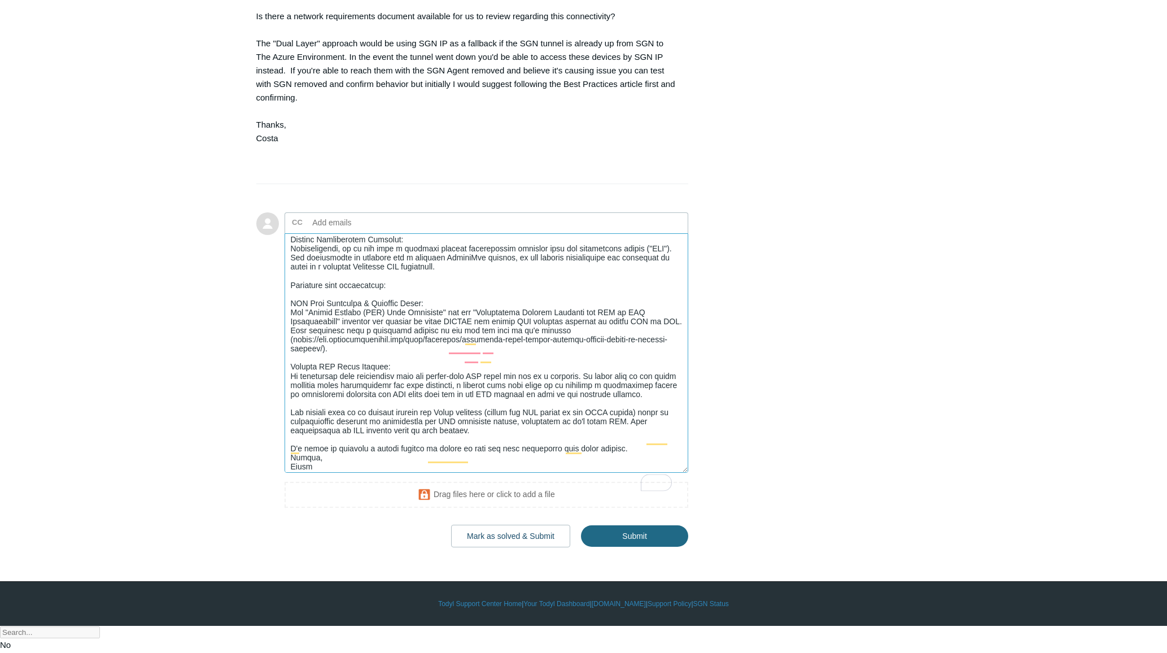
type textarea "Costa, Connection Method: Users are connecting to the Remote Desktop farm using…"
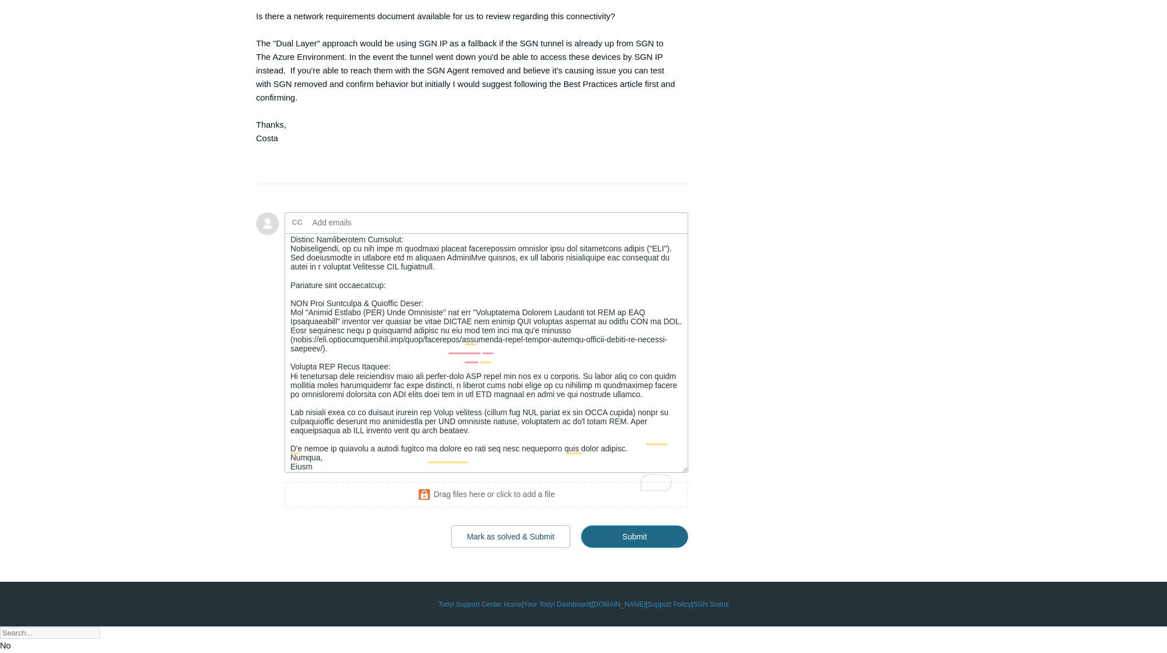
click at [634, 548] on input "Submit" at bounding box center [634, 536] width 107 height 23
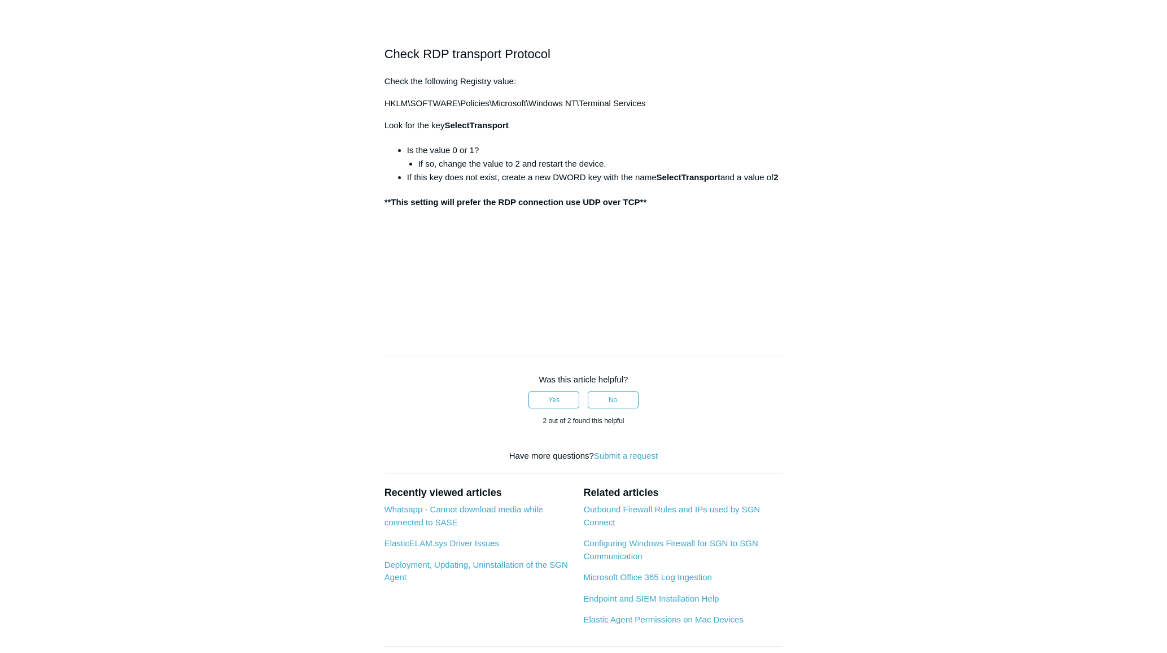
scroll to position [432, 0]
